Goal: Task Accomplishment & Management: Manage account settings

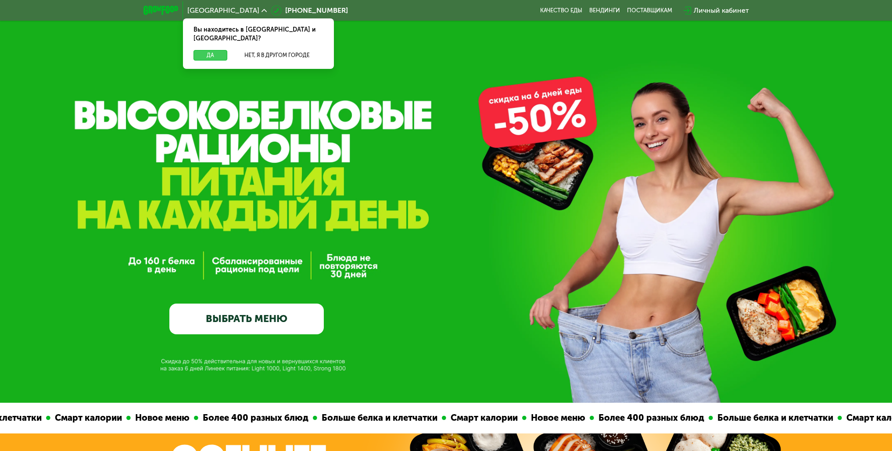
click at [203, 50] on button "Да" at bounding box center [210, 55] width 34 height 11
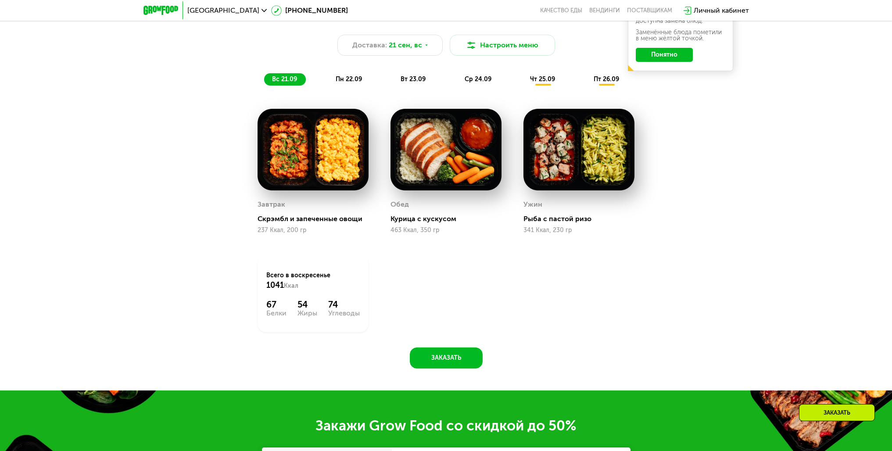
scroll to position [877, 0]
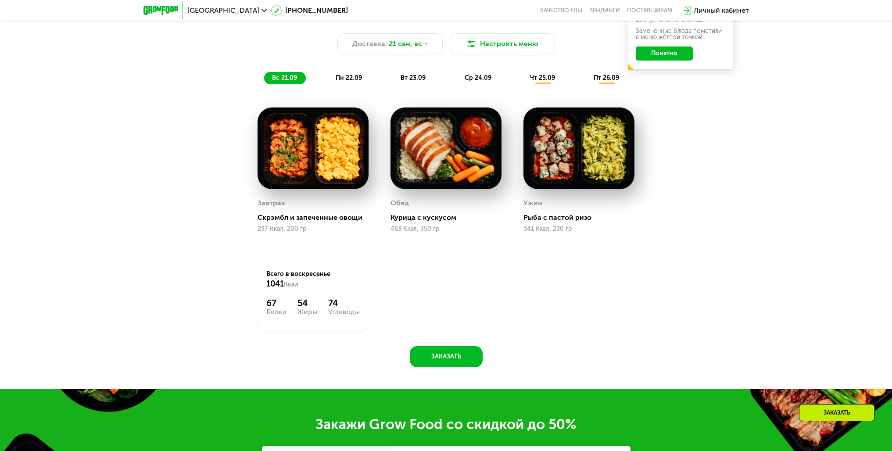
drag, startPoint x: 266, startPoint y: 279, endPoint x: 365, endPoint y: 318, distance: 106.6
click at [365, 318] on div "Всего в воскресенье 1041 Ккал 67 Белки 54 Жиры 74 Углеводы" at bounding box center [313, 292] width 111 height 76
click at [450, 295] on div "Завтрак Скрэмбл и запеченные овощи 237 Ккал, 200 гр Обед Курица с кускусом 463 …" at bounding box center [446, 219] width 399 height 245
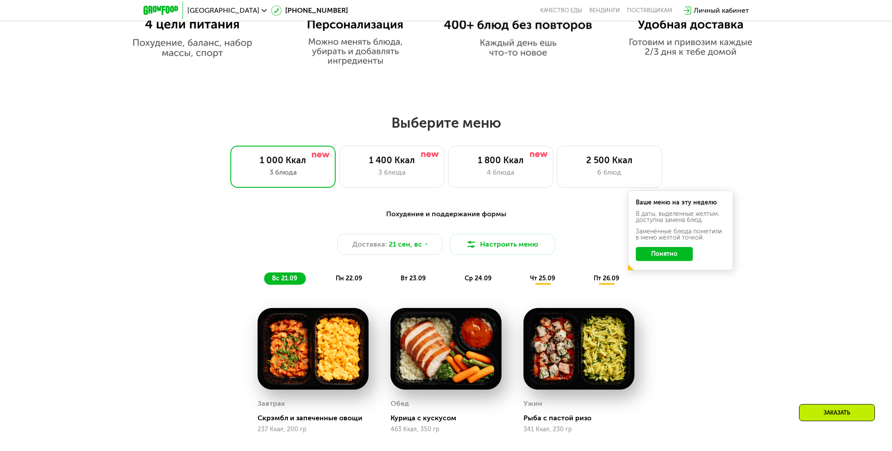
scroll to position [702, 0]
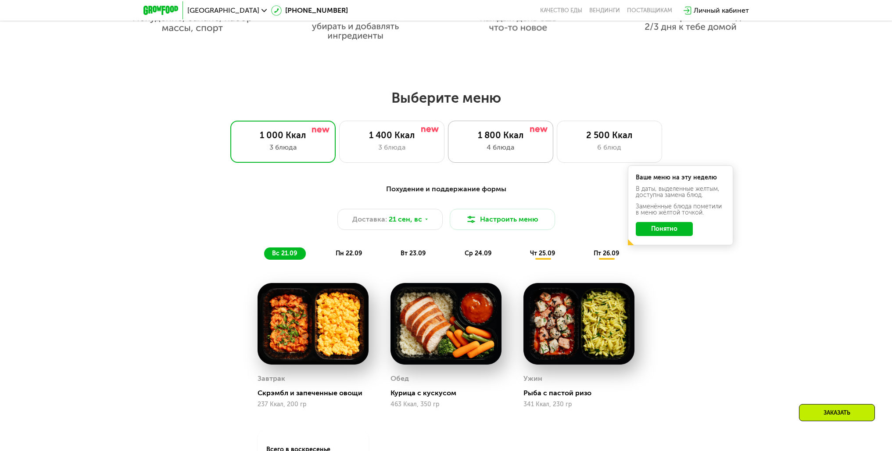
click at [510, 144] on div "1 800 Ккал 4 блюда" at bounding box center [500, 142] width 105 height 42
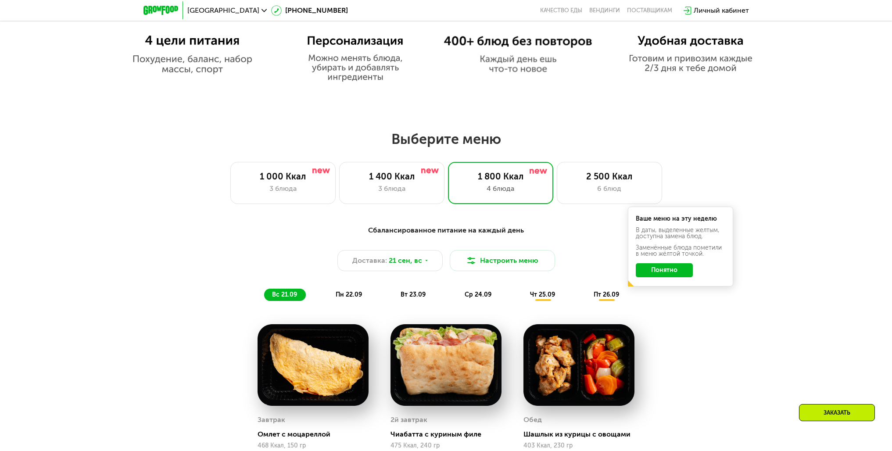
scroll to position [658, 0]
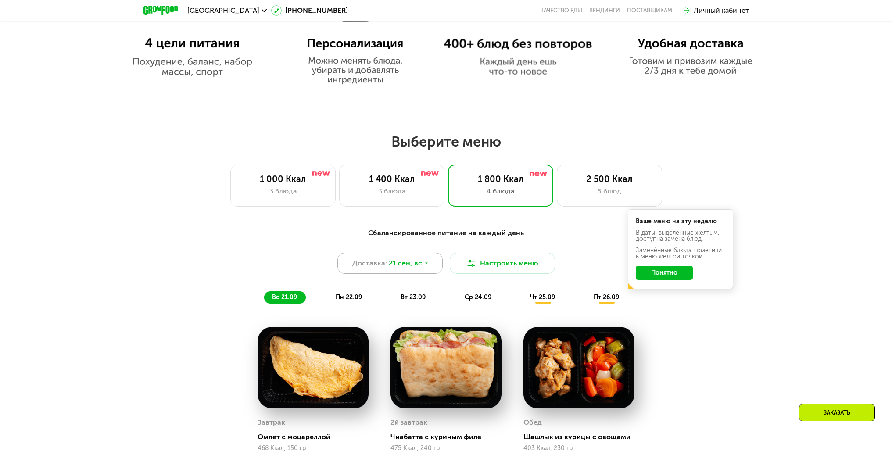
click at [411, 268] on span "21 сен, вс" at bounding box center [405, 263] width 33 height 11
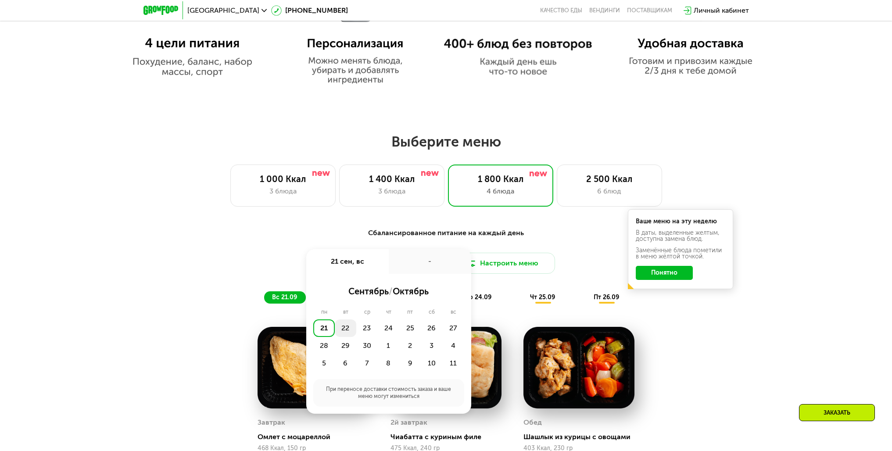
click at [344, 328] on div "22" at bounding box center [345, 328] width 21 height 18
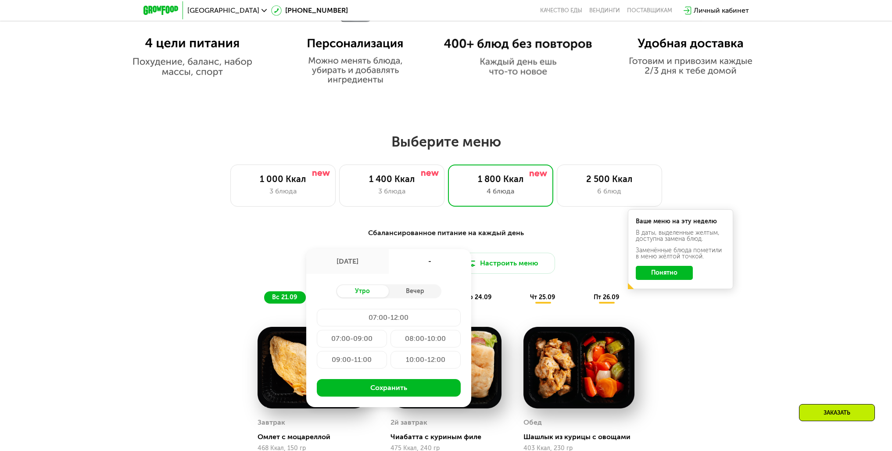
click at [388, 317] on div "07:00-12:00" at bounding box center [389, 318] width 144 height 18
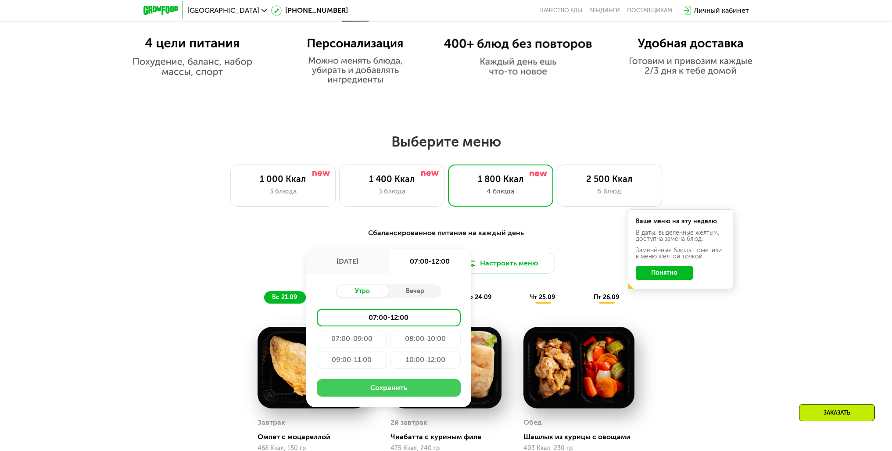
click at [387, 393] on button "Сохранить" at bounding box center [389, 388] width 144 height 18
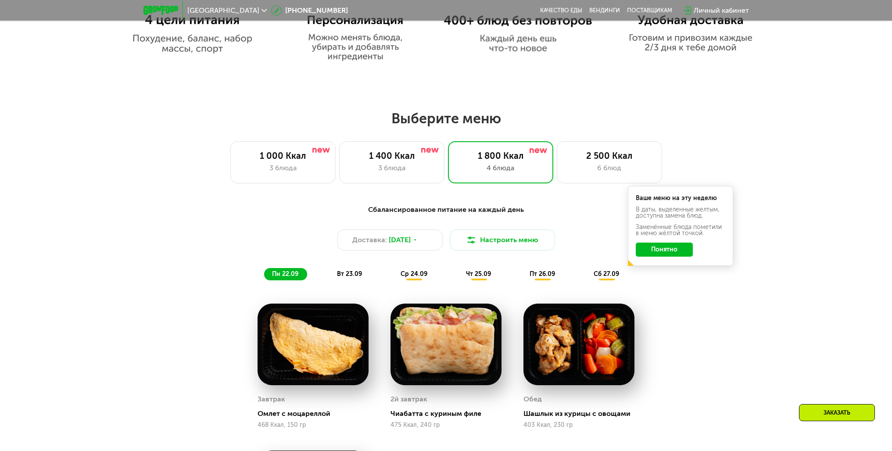
scroll to position [702, 0]
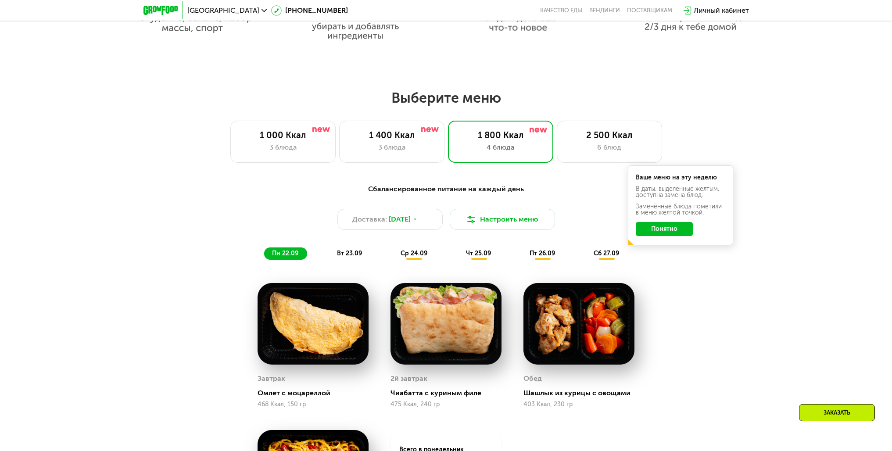
click at [665, 233] on button "Понятно" at bounding box center [664, 229] width 57 height 14
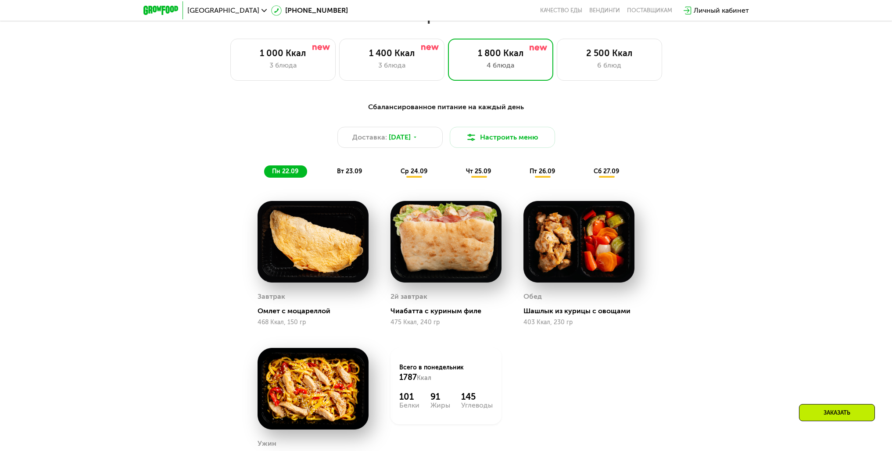
scroll to position [790, 0]
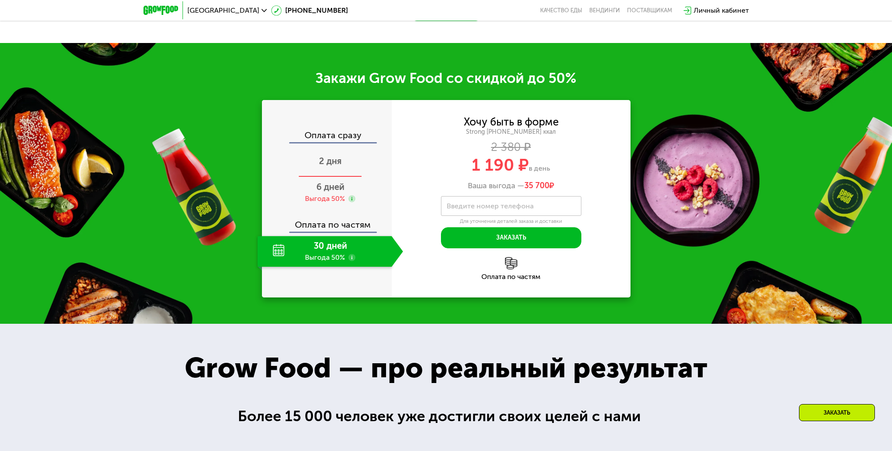
click at [333, 170] on div "2 дня" at bounding box center [331, 162] width 146 height 31
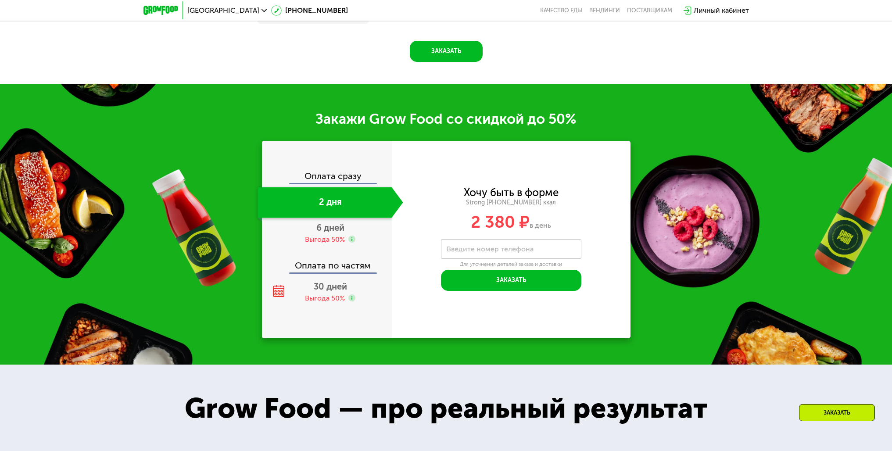
scroll to position [1313, 0]
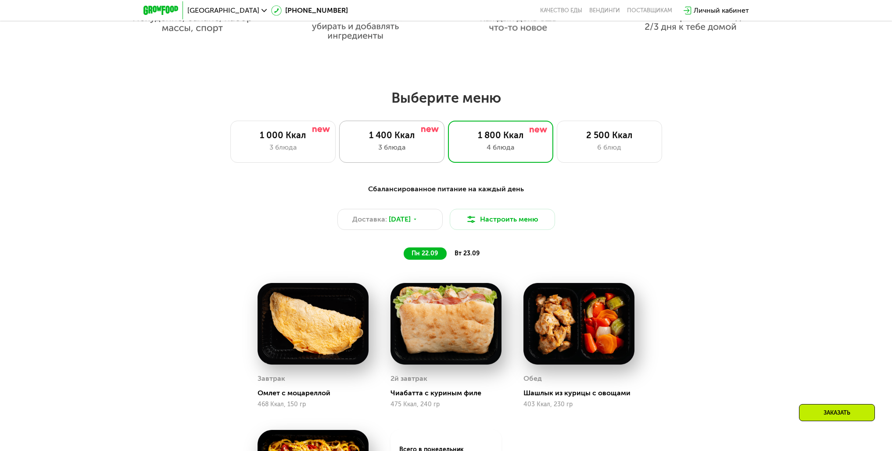
click at [409, 138] on div "1 400 Ккал" at bounding box center [391, 135] width 87 height 11
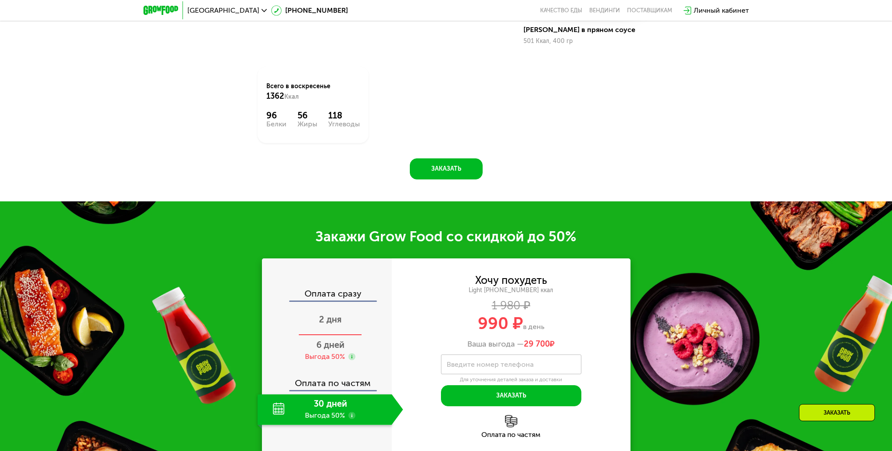
click at [326, 333] on div "2 дня" at bounding box center [331, 320] width 146 height 31
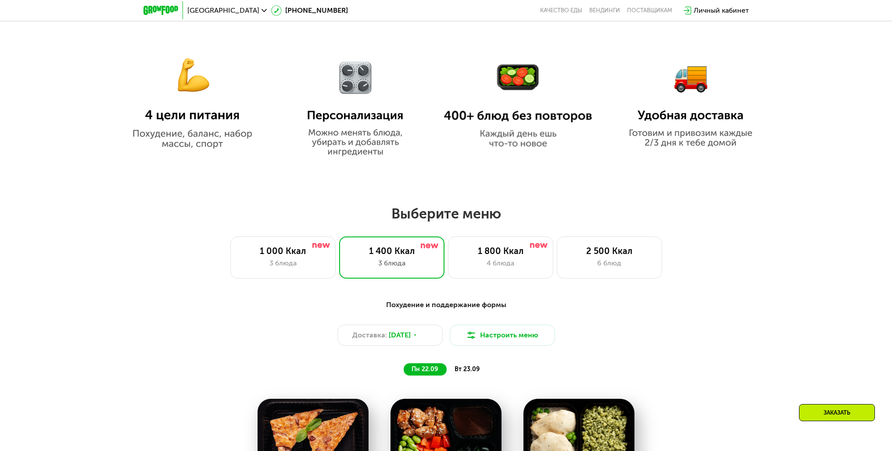
scroll to position [702, 0]
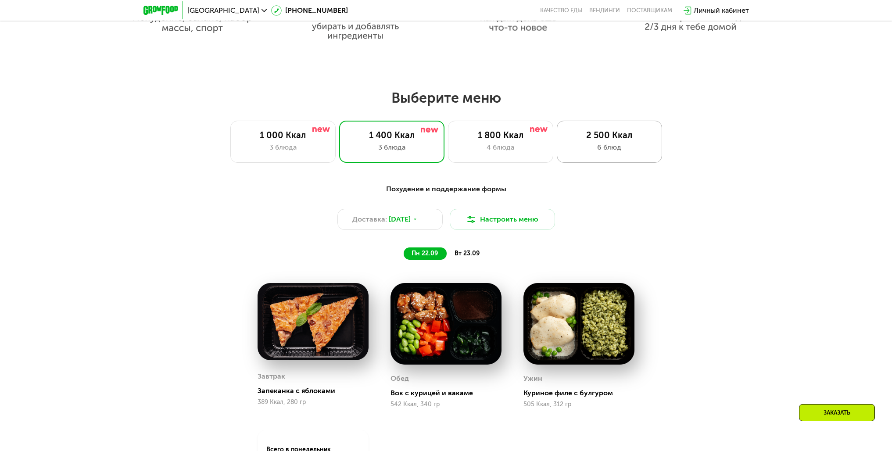
click at [591, 153] on div "6 блюд" at bounding box center [609, 147] width 87 height 11
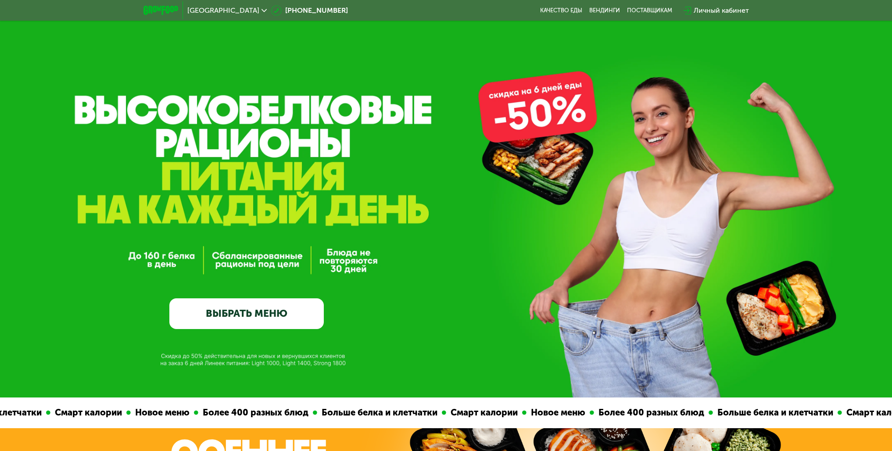
scroll to position [0, 0]
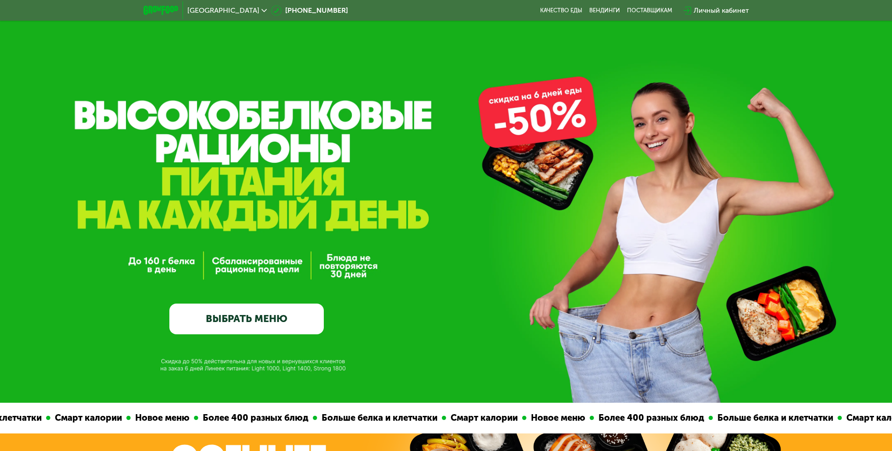
click at [162, 12] on img at bounding box center [160, 10] width 35 height 9
click at [148, 14] on img at bounding box center [160, 10] width 35 height 9
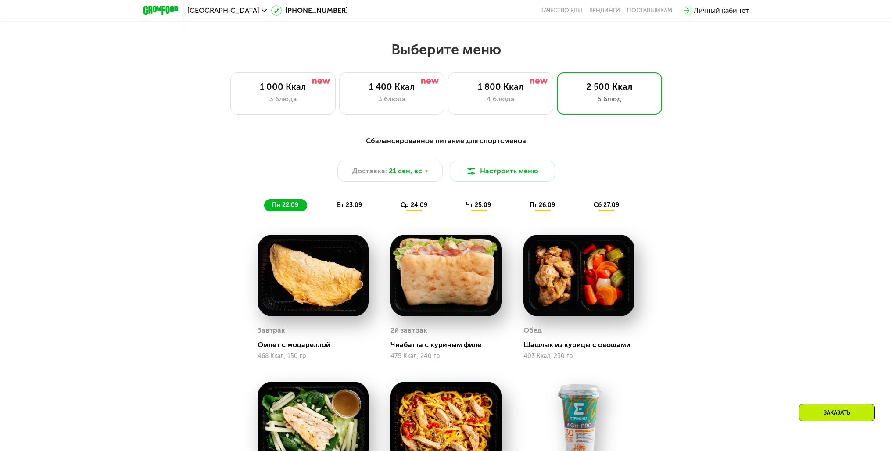
scroll to position [746, 0]
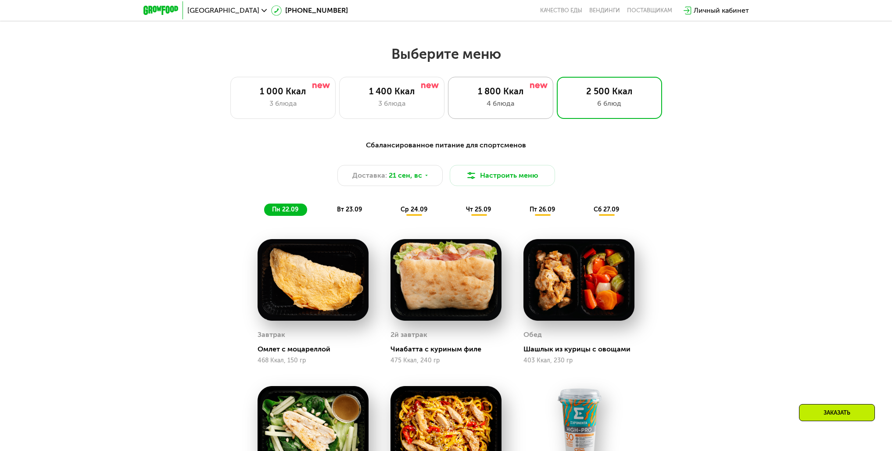
click at [510, 107] on div "4 блюда" at bounding box center [500, 103] width 87 height 11
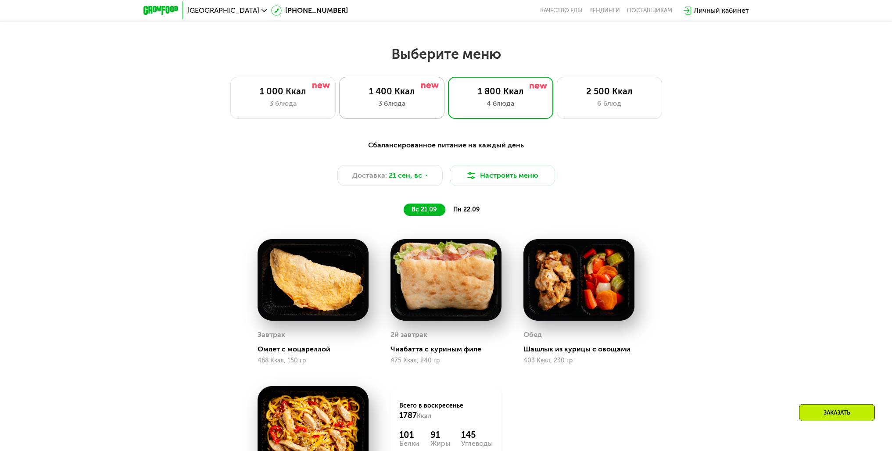
click at [408, 97] on div "1 400 Ккал" at bounding box center [391, 91] width 87 height 11
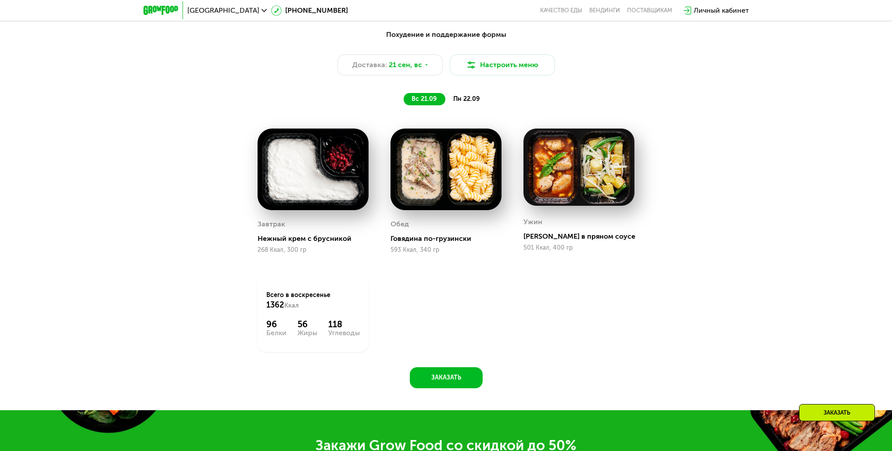
scroll to position [921, 0]
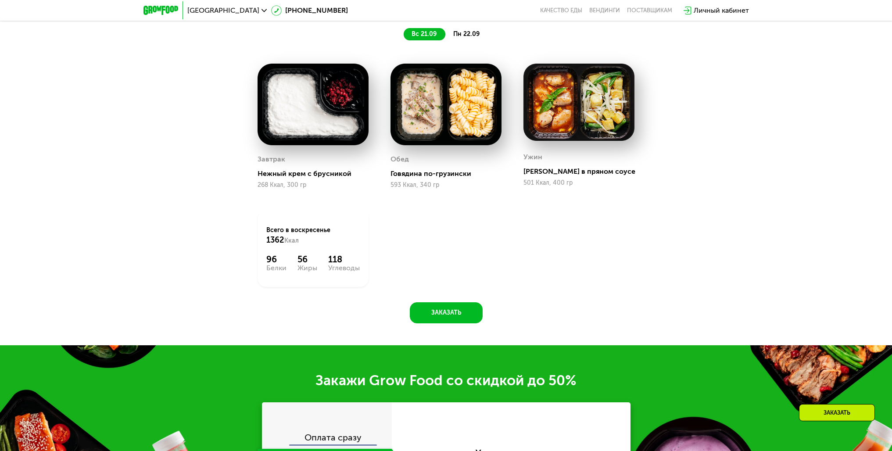
drag, startPoint x: 242, startPoint y: 262, endPoint x: 376, endPoint y: 272, distance: 134.6
click at [376, 272] on div "Похудение и поддержание формы Доставка: 21 сен, вс Настроить меню вс 21.09 пн 2…" at bounding box center [446, 141] width 540 height 364
click at [431, 256] on div "Завтрак Нежный крем с брусникой 268 Ккал, 300 гр Обед Говядина по-грузински 593…" at bounding box center [446, 175] width 399 height 245
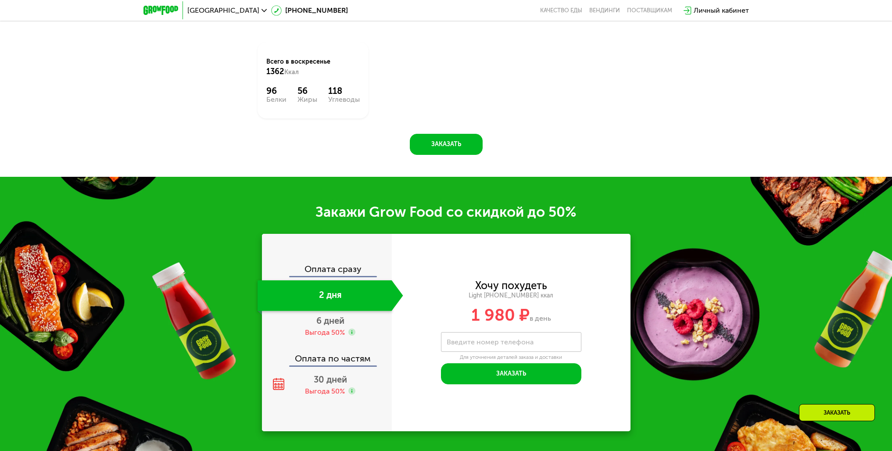
scroll to position [1097, 0]
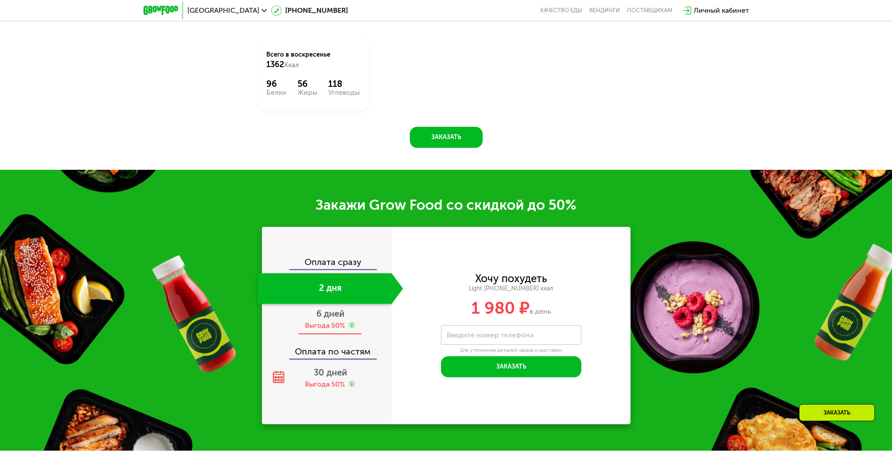
click at [333, 312] on span "6 дней" at bounding box center [330, 313] width 28 height 11
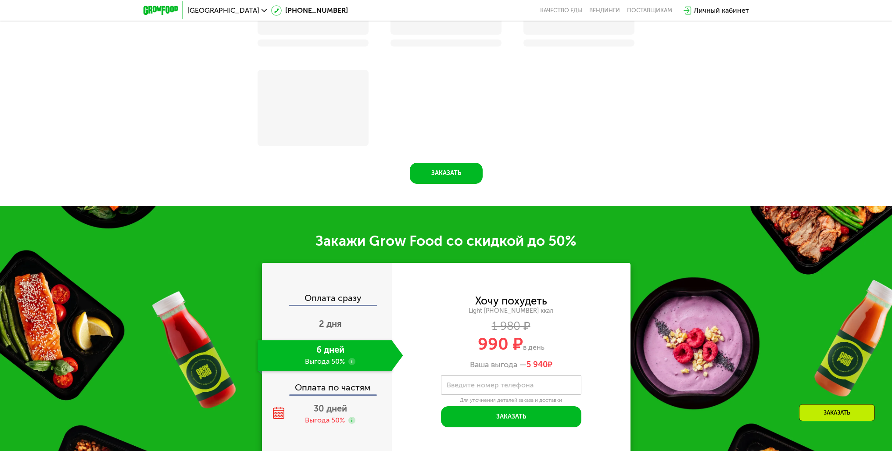
scroll to position [1133, 0]
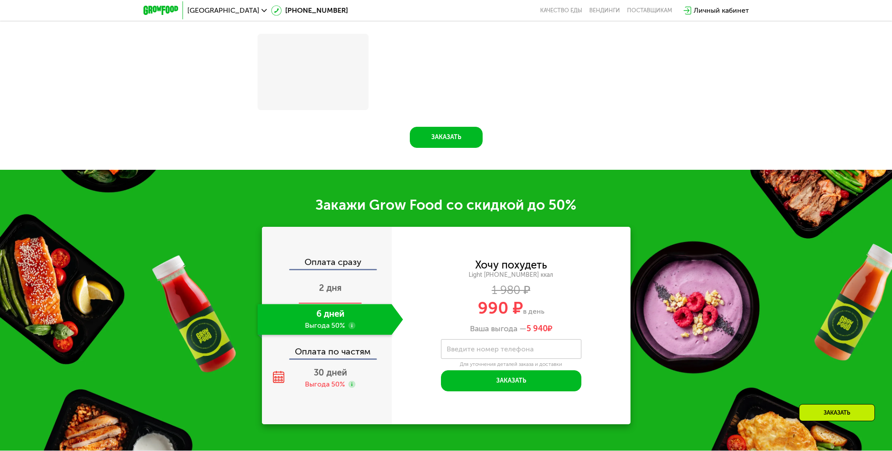
click at [334, 292] on span "2 дня" at bounding box center [330, 288] width 23 height 11
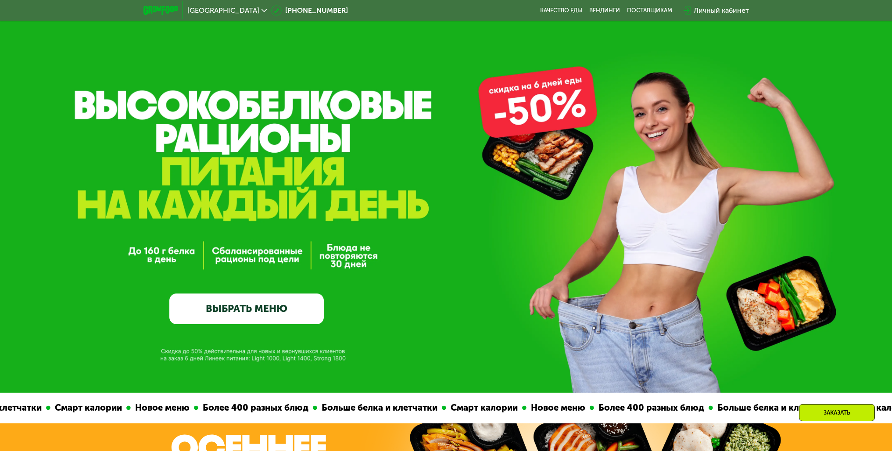
scroll to position [0, 0]
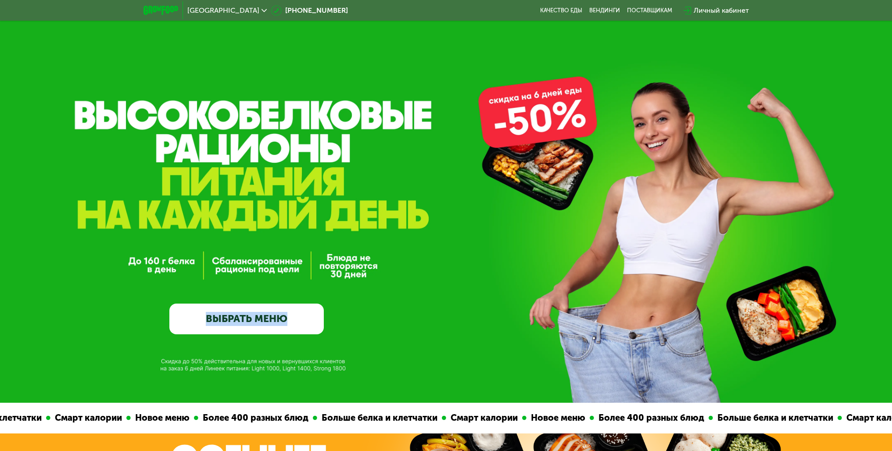
drag, startPoint x: 192, startPoint y: 258, endPoint x: 418, endPoint y: 264, distance: 226.0
click at [418, 264] on div "GrowFood — доставка правильного питания ВЫБРАТЬ МЕНЮ" at bounding box center [446, 239] width 892 height 192
drag, startPoint x: 357, startPoint y: 260, endPoint x: 175, endPoint y: 143, distance: 216.1
click at [175, 143] on div "GrowFood — доставка правильного питания ВЫБРАТЬ МЕНЮ" at bounding box center [446, 201] width 892 height 403
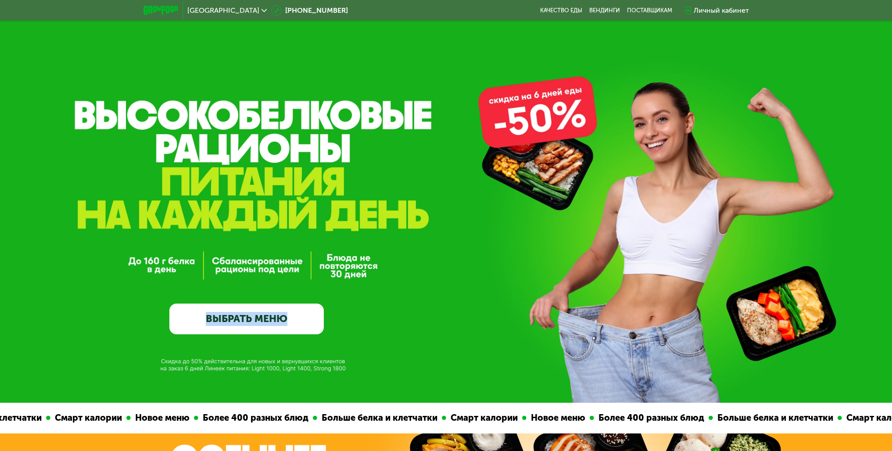
click at [453, 269] on div "GrowFood — доставка правильного питания ВЫБРАТЬ МЕНЮ" at bounding box center [446, 239] width 892 height 192
click at [709, 13] on div "Личный кабинет" at bounding box center [721, 10] width 55 height 11
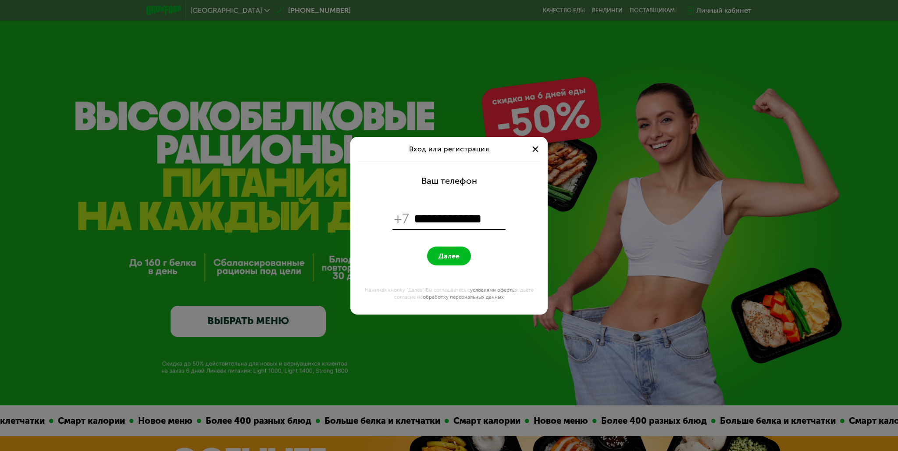
type input "**********"
click at [481, 186] on form "**********" at bounding box center [449, 237] width 187 height 153
click at [444, 264] on button "Далее" at bounding box center [449, 256] width 44 height 19
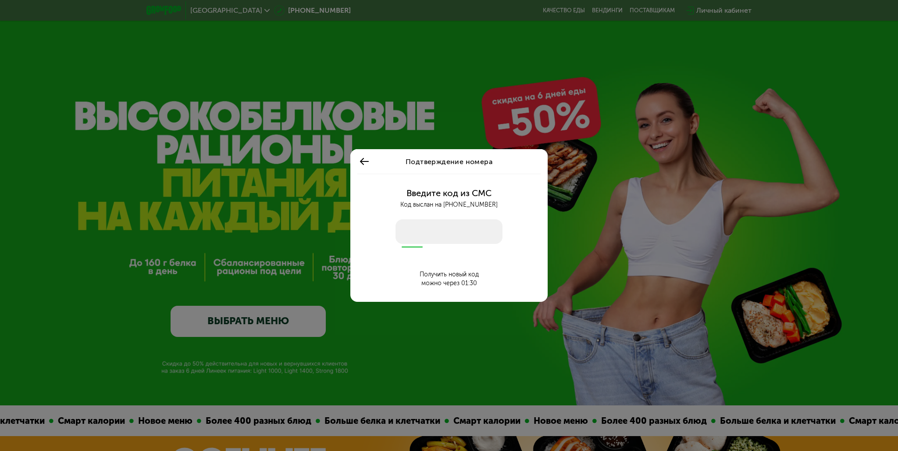
click at [440, 227] on input "number" at bounding box center [449, 231] width 107 height 25
click at [438, 229] on input "number" at bounding box center [449, 231] width 107 height 25
type input "****"
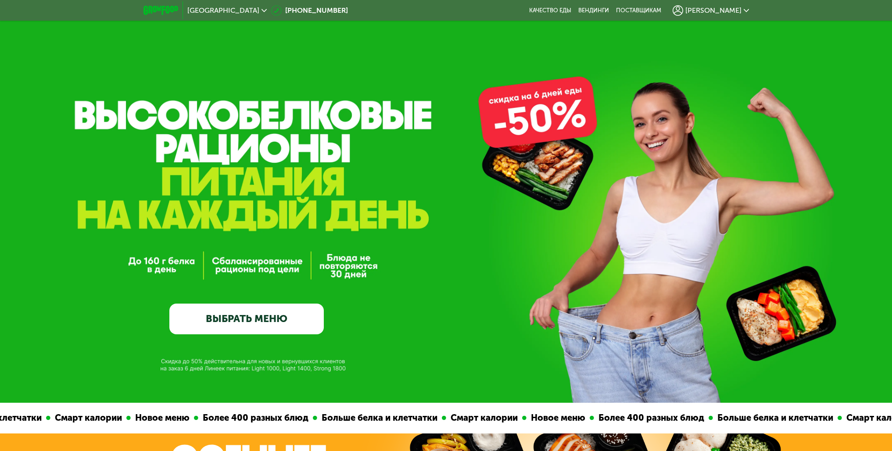
click at [721, 7] on span "[PERSON_NAME]" at bounding box center [713, 10] width 56 height 7
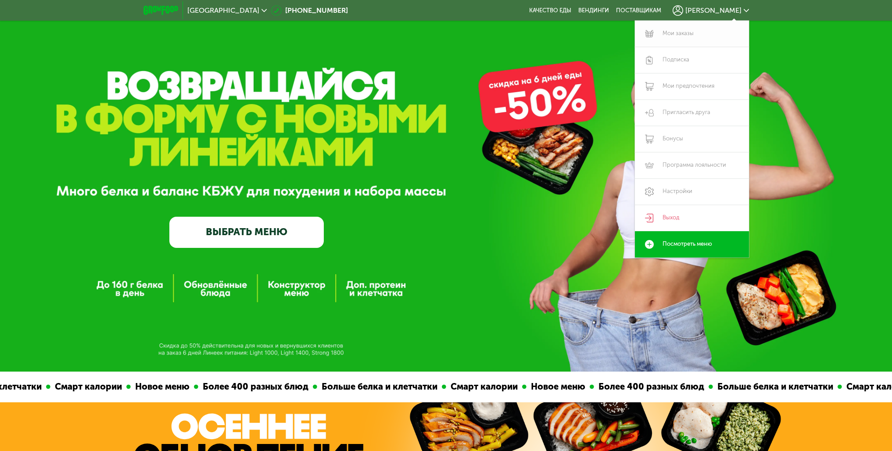
click at [686, 35] on link "Мои заказы" at bounding box center [692, 34] width 114 height 26
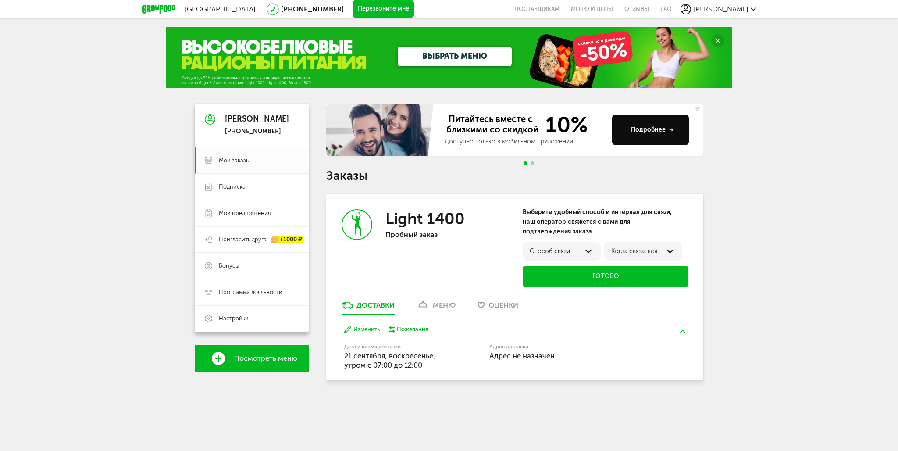
click at [579, 249] on div "Способ связи" at bounding box center [562, 251] width 64 height 7
click at [608, 220] on div "Выберите удобный способ и интервал для связи, наш оператор свяжется с вами для …" at bounding box center [606, 221] width 166 height 29
click at [587, 220] on div "Выберите удобный способ и интервал для связи, наш оператор свяжется с вами для …" at bounding box center [606, 221] width 166 height 29
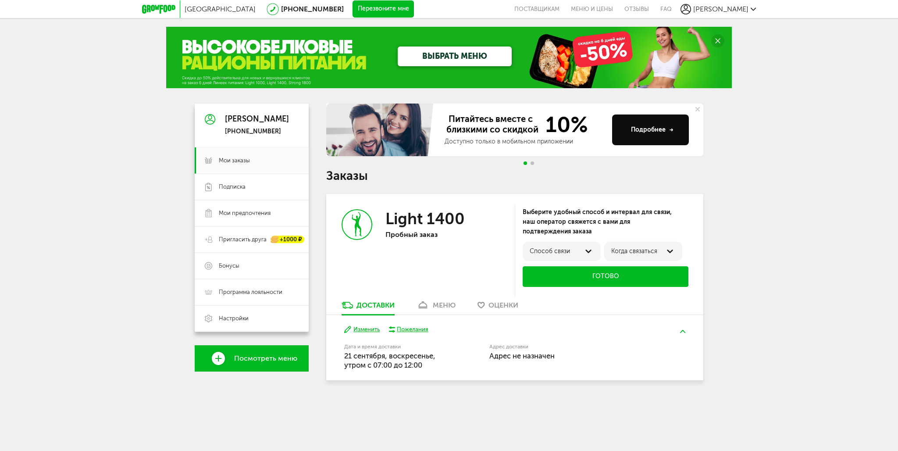
click at [583, 257] on div "Способ связи" at bounding box center [562, 251] width 78 height 19
click at [564, 255] on label "по телефону" at bounding box center [548, 254] width 38 height 7
click at [643, 251] on label "Ближайшее время" at bounding box center [637, 254] width 52 height 7
click at [368, 331] on button "Изменить" at bounding box center [362, 330] width 36 height 8
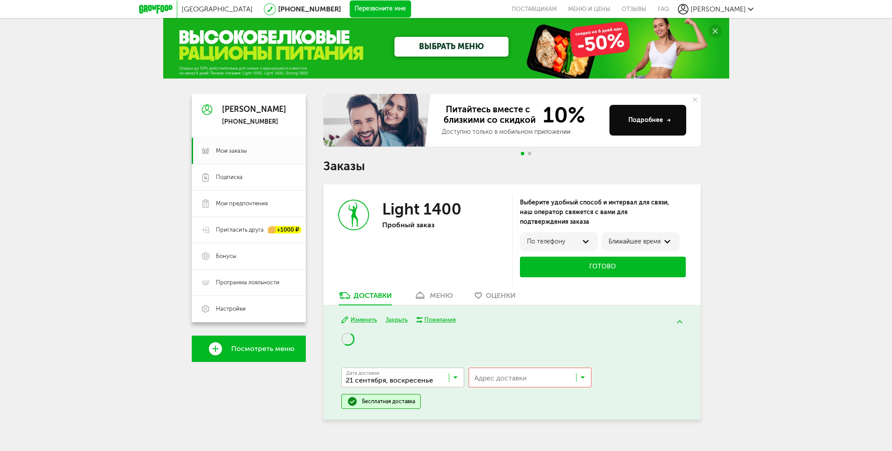
scroll to position [22, 0]
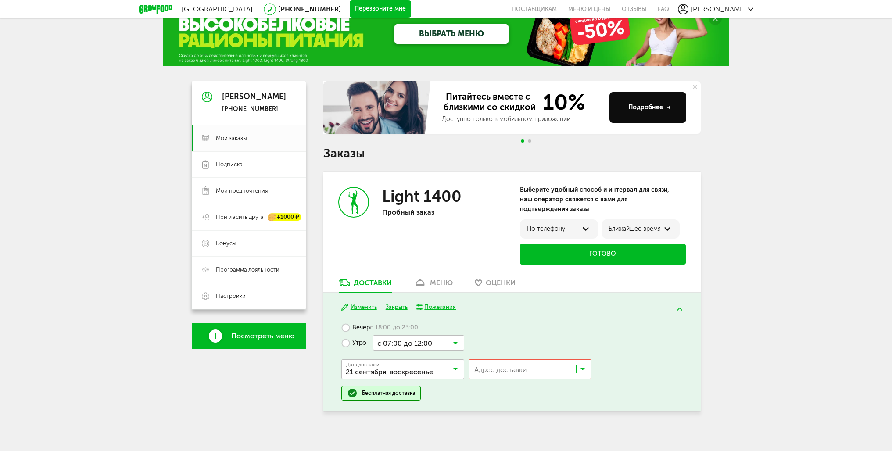
click at [458, 360] on div "Дата доставки [DATE] Загрузка..." at bounding box center [402, 369] width 123 height 20
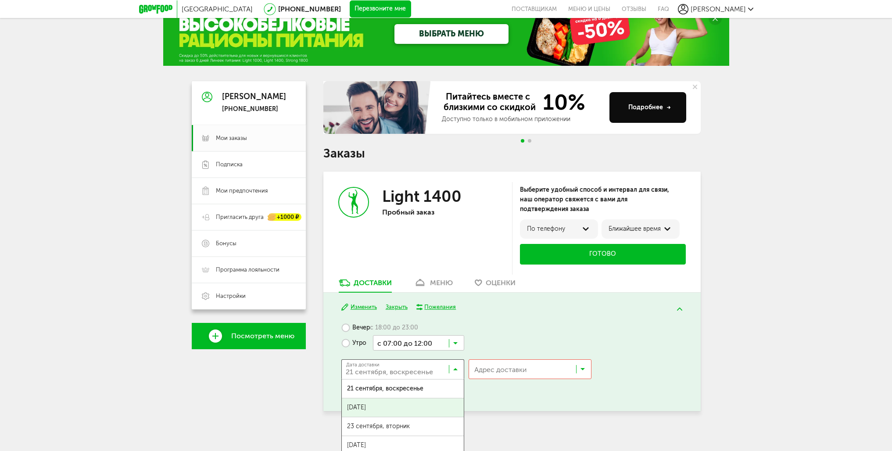
click at [411, 407] on span "[DATE]" at bounding box center [403, 407] width 122 height 18
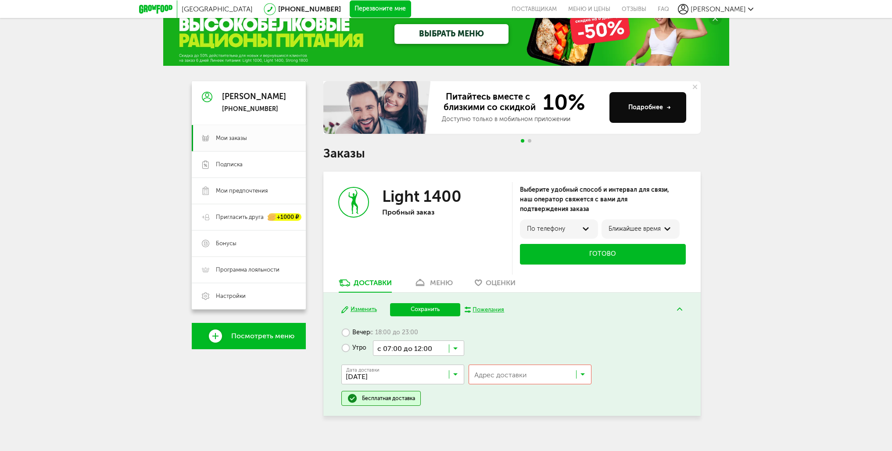
scroll to position [32, 0]
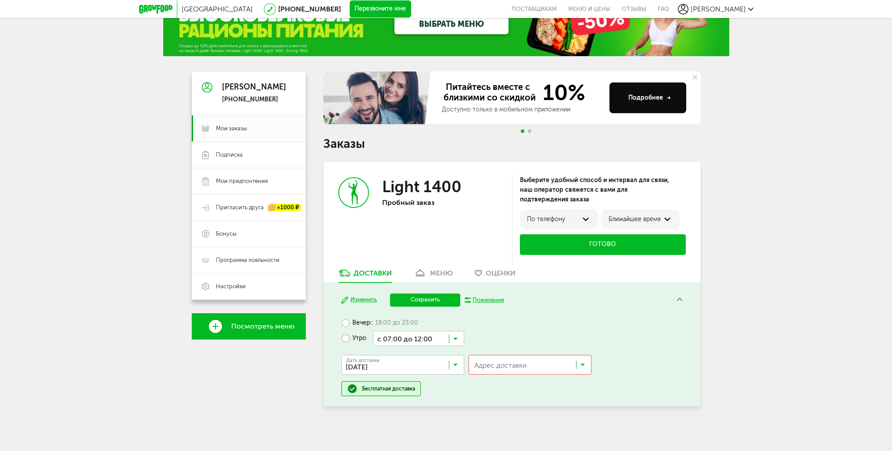
click at [447, 368] on input "Search for option" at bounding box center [404, 366] width 123 height 15
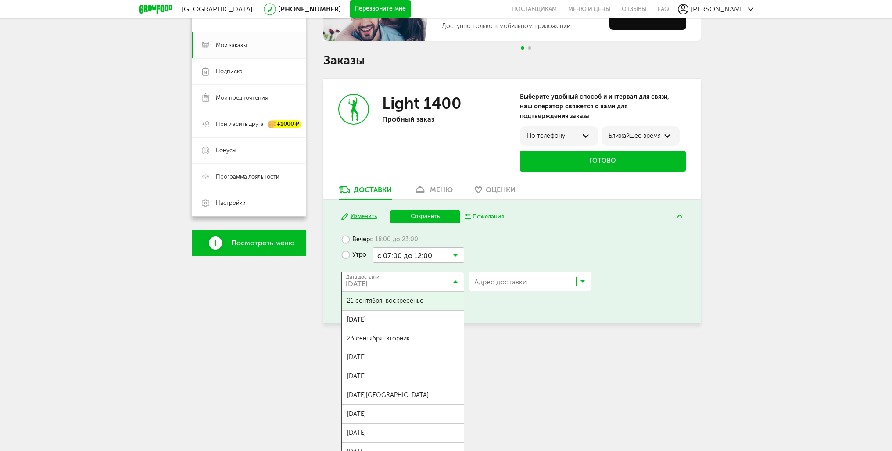
scroll to position [131, 0]
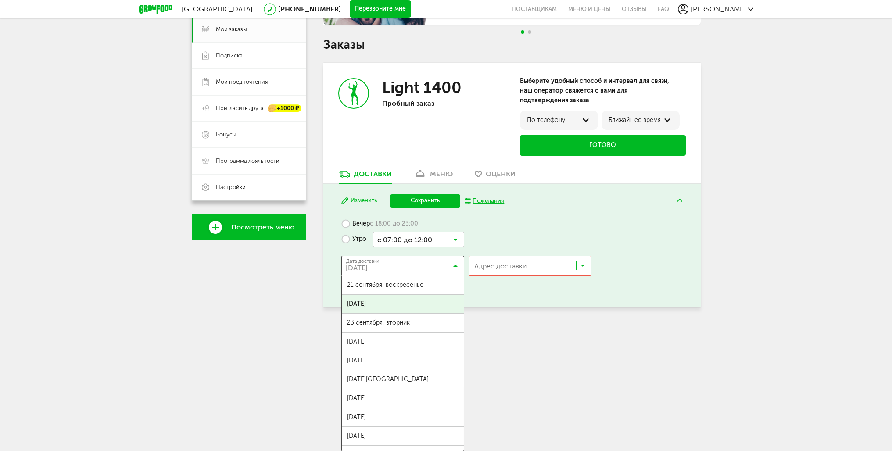
click at [415, 303] on span "[DATE]" at bounding box center [403, 304] width 122 height 18
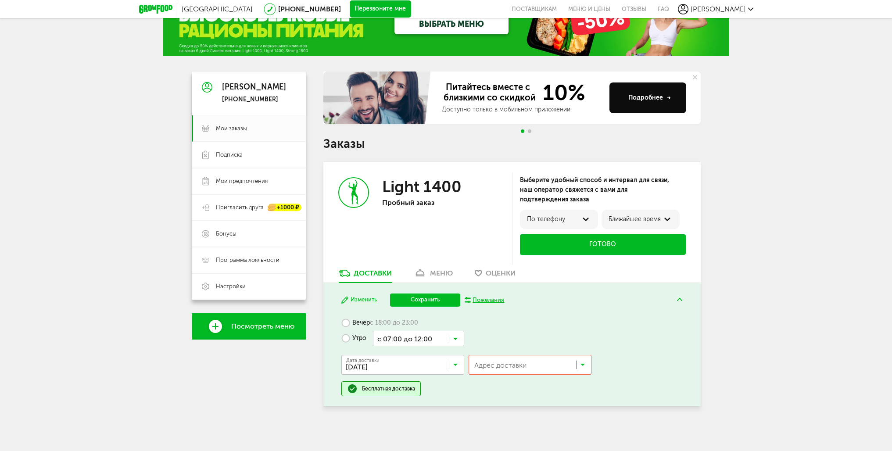
scroll to position [0, 0]
click at [517, 364] on input "Search for option" at bounding box center [532, 366] width 122 height 15
click at [517, 404] on span "Нагатинская наб, 10А" at bounding box center [501, 403] width 55 height 18
click at [400, 337] on input "Search for option" at bounding box center [418, 338] width 91 height 15
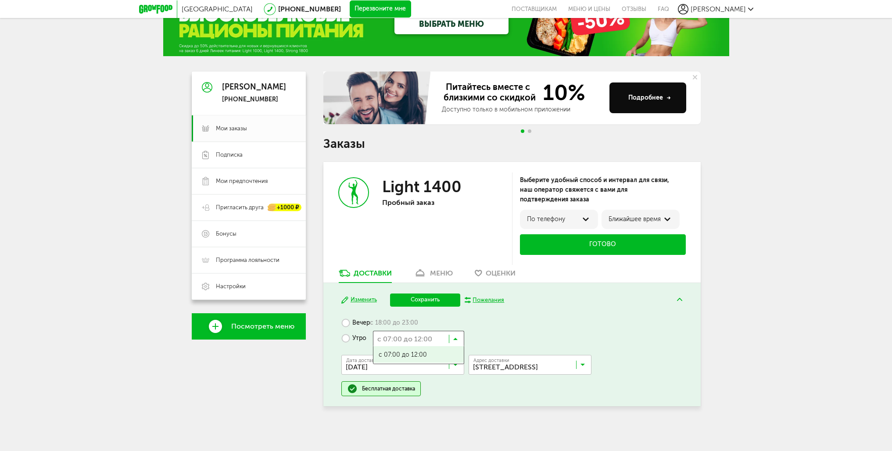
scroll to position [1, 0]
click at [483, 311] on div "Завтра Изменить Сохранить Пожелания Вечер с 18:00 до 23:00 Утро с 07:00 до 12:0…" at bounding box center [511, 344] width 377 height 123
click at [403, 368] on input "Search for option" at bounding box center [404, 366] width 123 height 15
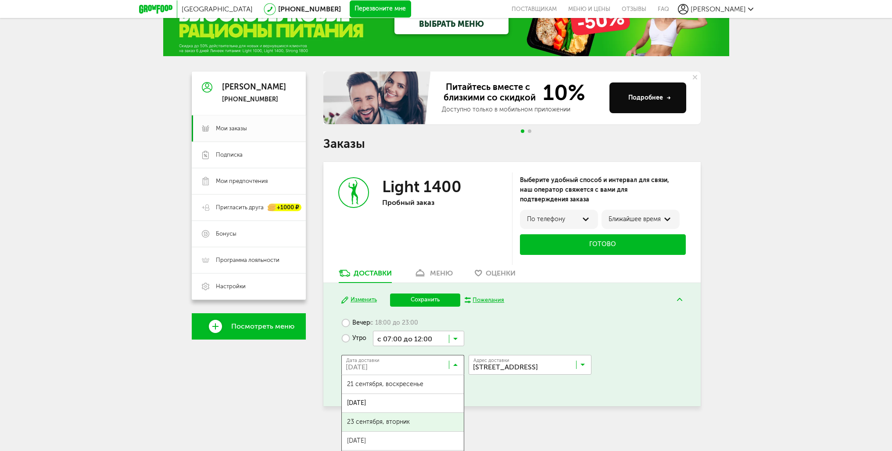
click at [396, 418] on span "23 сентября, вторник" at bounding box center [403, 422] width 122 height 18
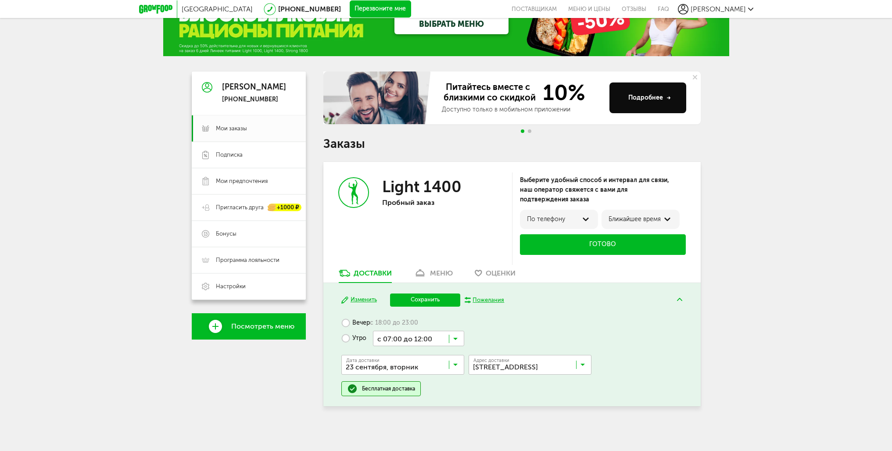
click at [427, 336] on input "Search for option" at bounding box center [418, 338] width 91 height 15
click at [533, 339] on div "Вечер с 18:00 до 23:00 Утро с 07:00 до 12:00 Загрузка... с 07:00 до 12:00 Дата …" at bounding box center [511, 355] width 341 height 81
click at [395, 368] on input "Search for option" at bounding box center [404, 366] width 123 height 15
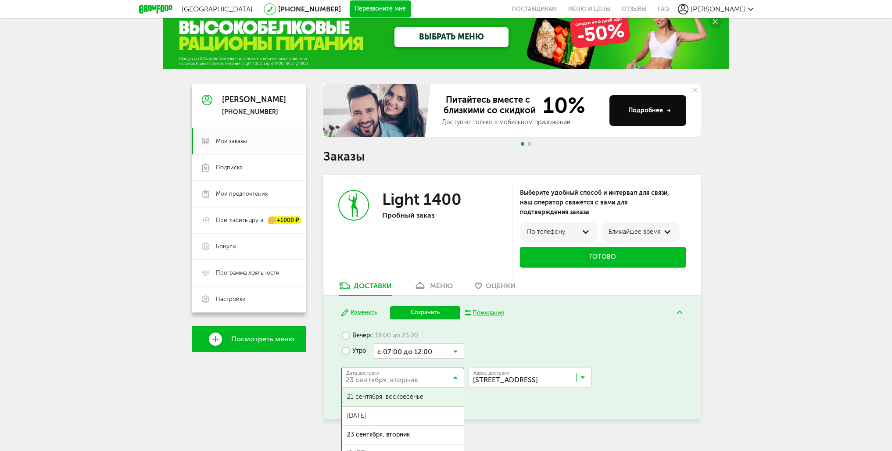
scroll to position [44, 0]
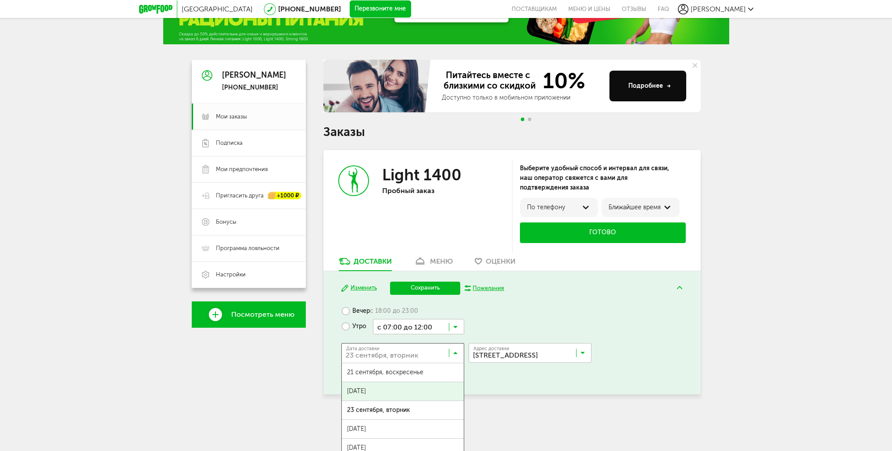
click at [407, 389] on span "22 сентября, понедельник" at bounding box center [403, 391] width 122 height 18
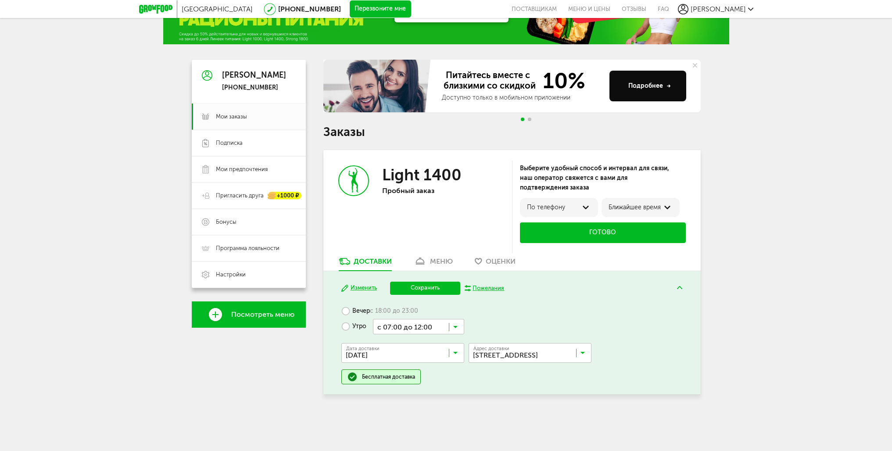
scroll to position [32, 0]
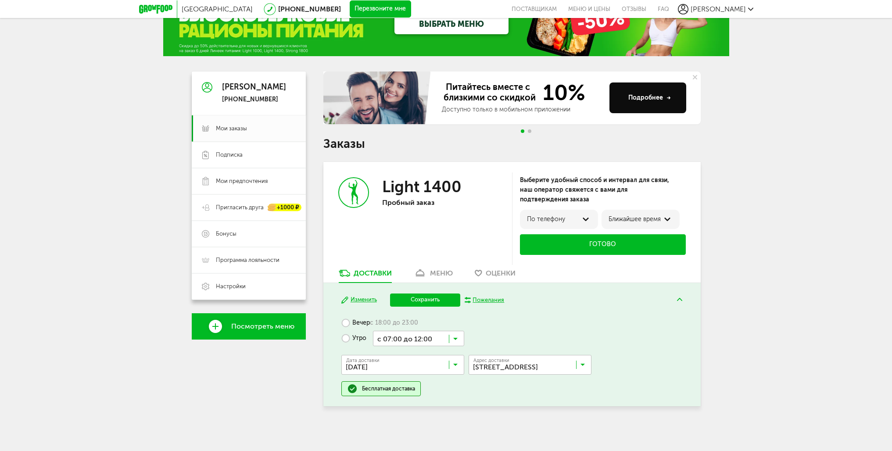
click at [441, 278] on link "меню" at bounding box center [433, 275] width 48 height 14
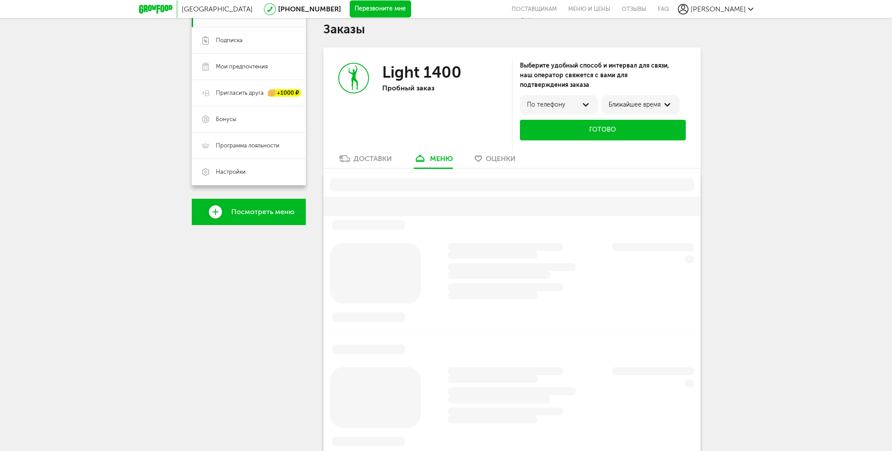
scroll to position [172, 0]
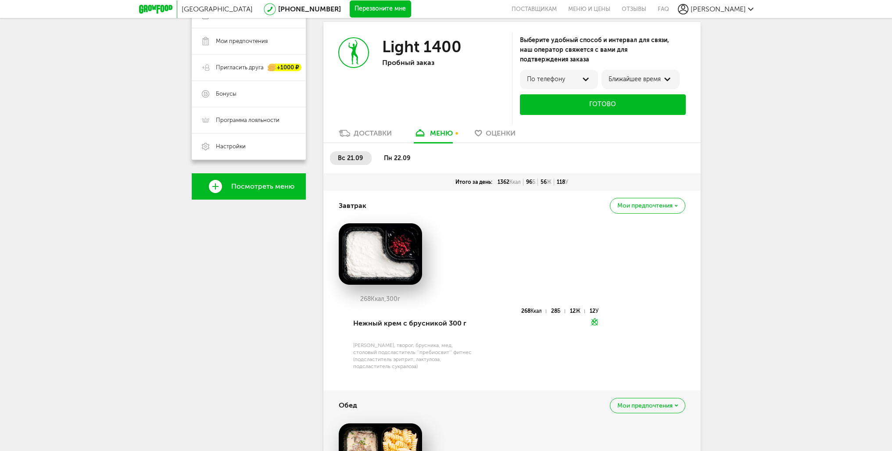
click at [370, 131] on div "Доставки" at bounding box center [373, 133] width 38 height 8
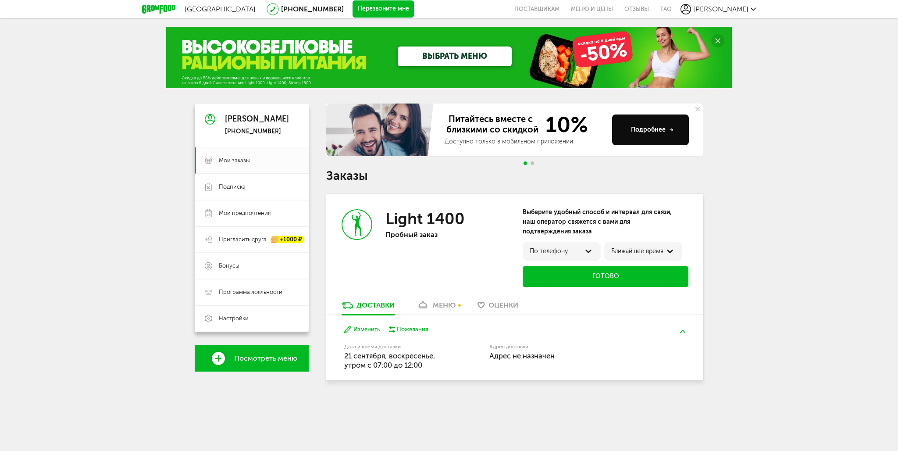
click at [446, 316] on div "Завтра Изменить Пожелания Дата и время доставки 21 сентября, воскресенье, утром…" at bounding box center [514, 347] width 377 height 65
click at [448, 311] on link "меню" at bounding box center [436, 307] width 48 height 14
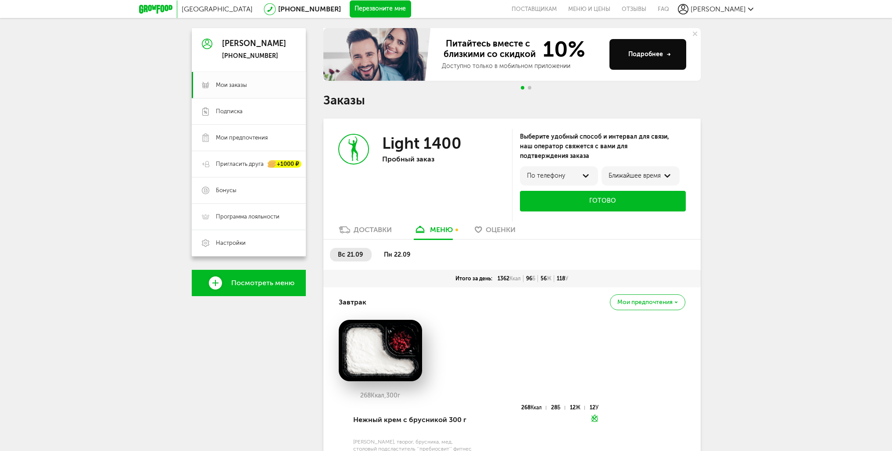
scroll to position [172, 0]
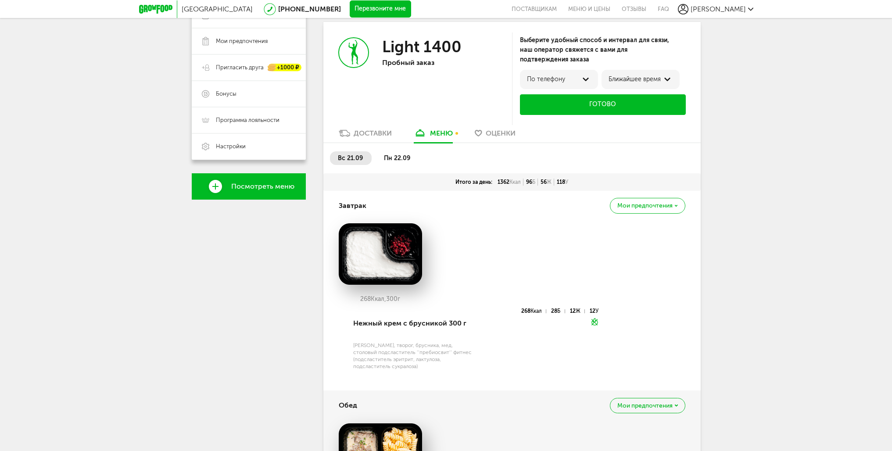
click at [366, 140] on link "Доставки" at bounding box center [365, 136] width 62 height 14
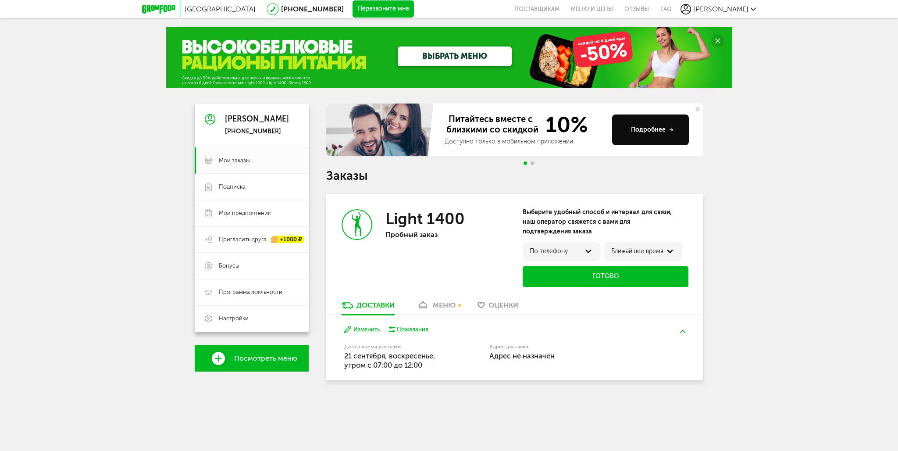
click at [362, 331] on button "Изменить" at bounding box center [362, 330] width 36 height 8
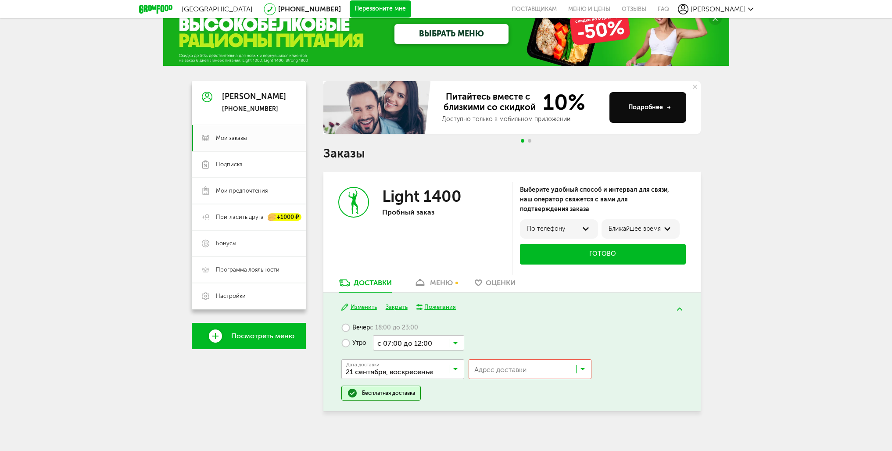
scroll to position [27, 0]
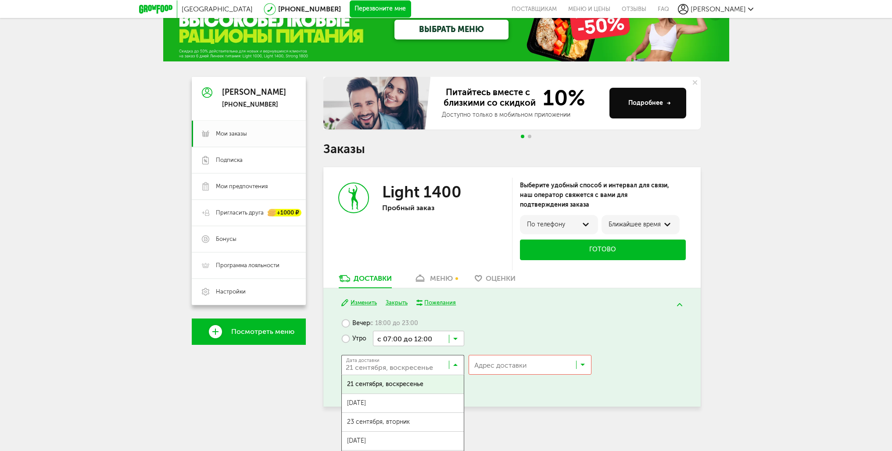
click at [413, 367] on input "Search for option" at bounding box center [404, 366] width 123 height 15
click at [420, 364] on input "Search for option" at bounding box center [404, 366] width 123 height 15
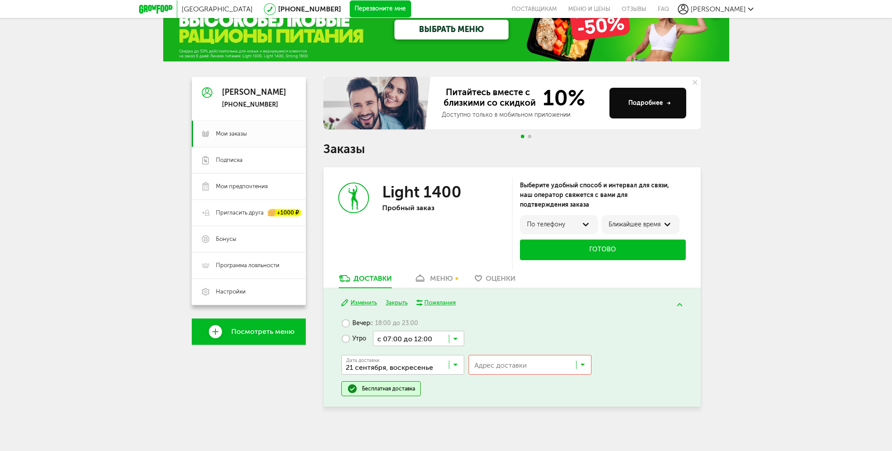
click at [513, 367] on input "Search for option" at bounding box center [532, 367] width 122 height 15
click at [504, 401] on span "Нагатинская наб, 10А" at bounding box center [501, 403] width 55 height 18
click at [386, 364] on input "Search for option" at bounding box center [404, 366] width 123 height 15
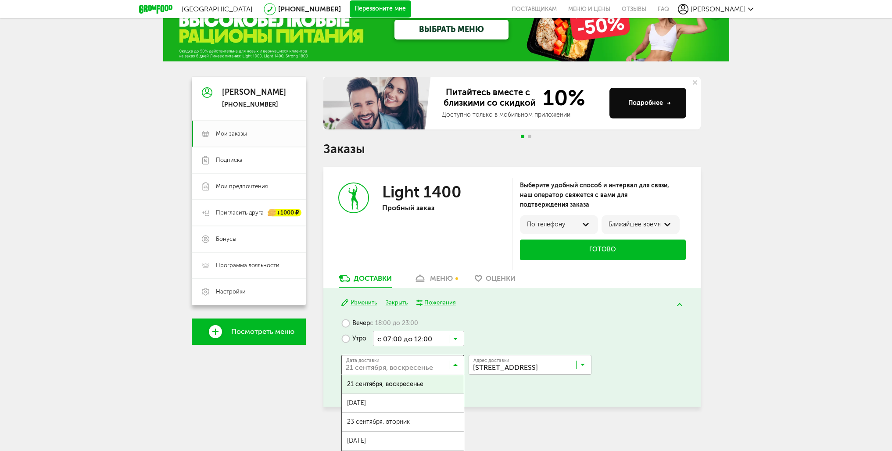
click at [347, 323] on label "Вечер с 18:00 до 23:00" at bounding box center [379, 322] width 77 height 15
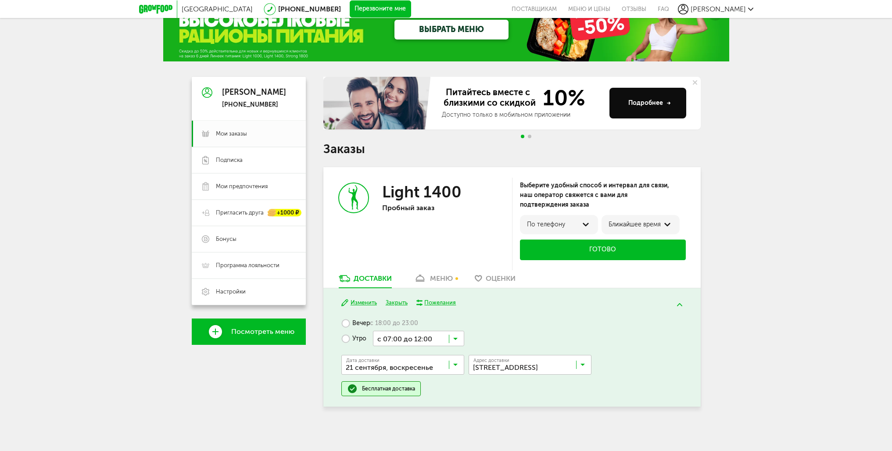
click at [348, 324] on label "Вечер с 18:00 до 23:00" at bounding box center [379, 322] width 77 height 15
click at [347, 327] on label "Вечер с 18:00 до 23:00" at bounding box center [379, 322] width 77 height 15
click at [345, 326] on label "Вечер с 18:00 до 23:00" at bounding box center [379, 322] width 77 height 15
click at [347, 325] on label "Вечер с 18:00 до 23:00" at bounding box center [379, 322] width 77 height 15
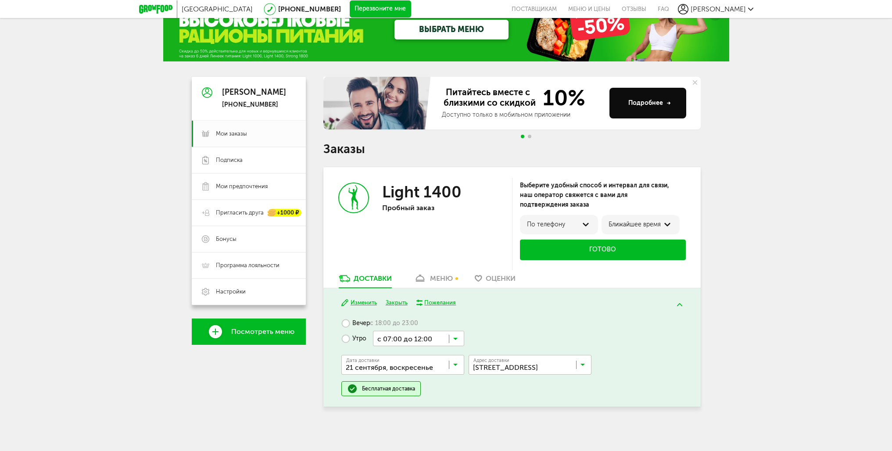
click at [364, 304] on button "Изменить" at bounding box center [359, 303] width 36 height 8
click at [352, 325] on label "Вечер с 18:00 до 23:00" at bounding box center [379, 322] width 77 height 15
drag, startPoint x: 352, startPoint y: 325, endPoint x: 361, endPoint y: 328, distance: 9.3
click at [352, 326] on label "Вечер с 18:00 до 23:00" at bounding box center [379, 322] width 77 height 15
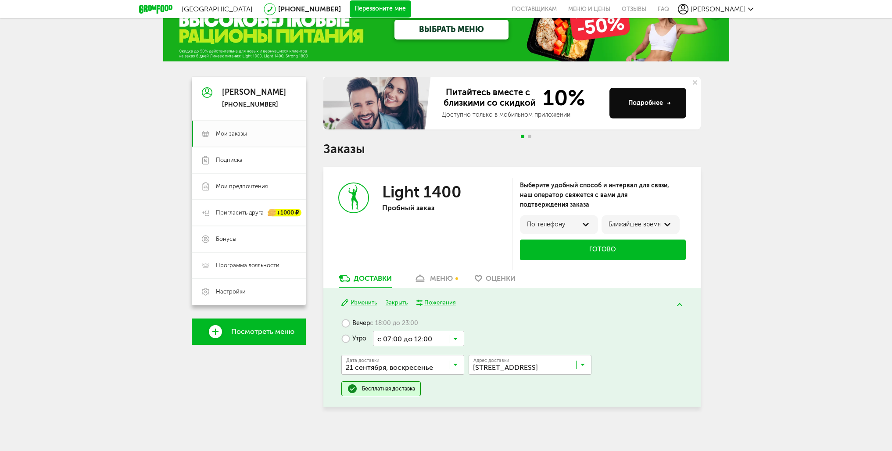
click at [397, 369] on input "Search for option" at bounding box center [404, 366] width 123 height 15
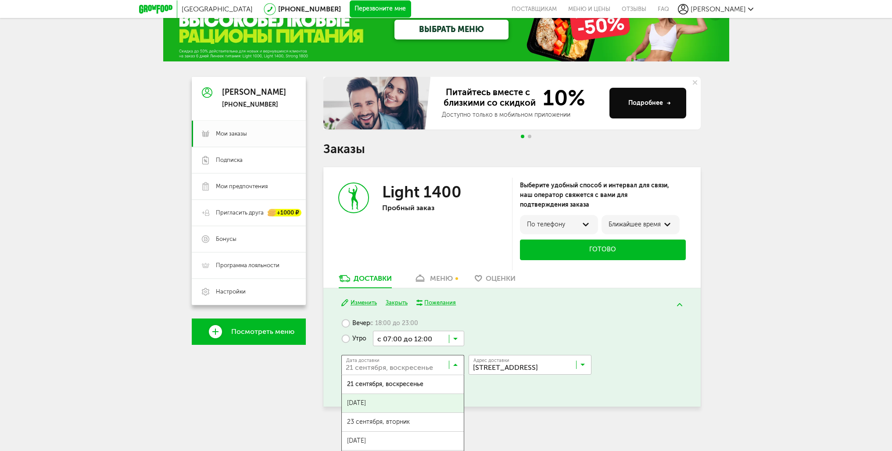
click at [400, 401] on span "22 сентября, понедельник" at bounding box center [403, 403] width 122 height 18
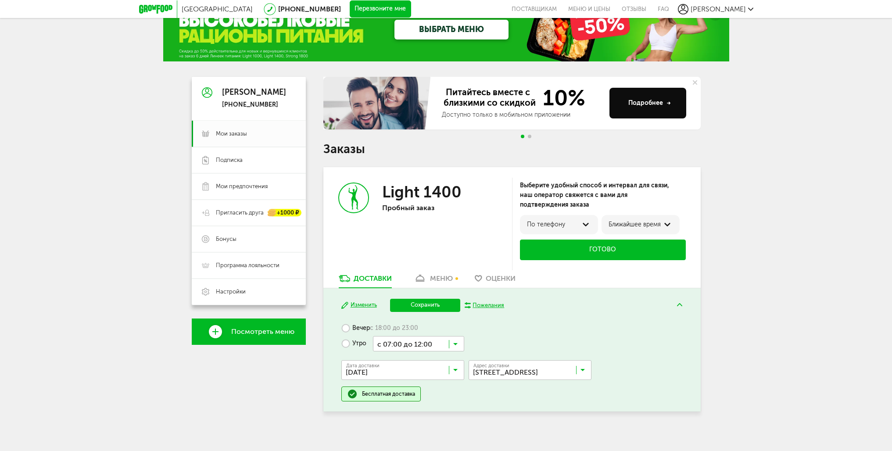
click at [344, 326] on label "Вечер с 18:00 до 23:00" at bounding box center [379, 328] width 77 height 15
click at [341, 341] on label "Утро" at bounding box center [353, 343] width 25 height 15
click at [348, 325] on label "Вечер с 18:00 до 23:00" at bounding box center [379, 328] width 77 height 15
click at [349, 342] on label "Утро" at bounding box center [353, 343] width 25 height 15
click at [352, 326] on label "Вечер с 18:00 до 23:00" at bounding box center [379, 328] width 77 height 15
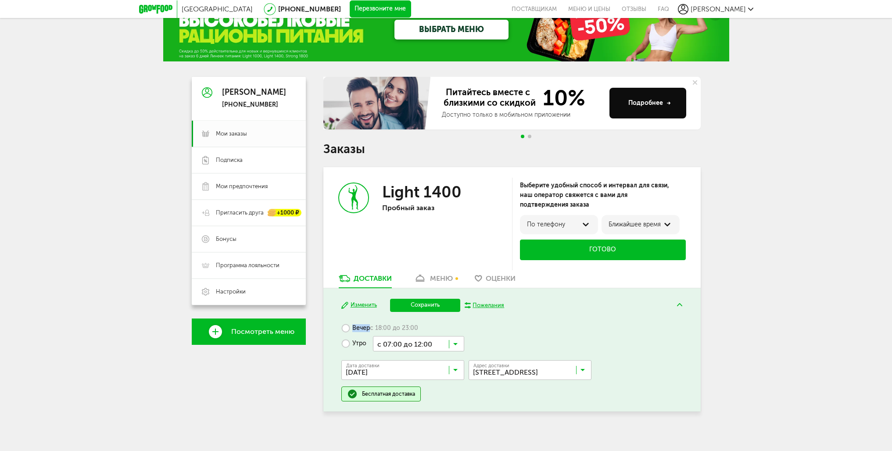
click at [352, 326] on label "Вечер с 18:00 до 23:00" at bounding box center [379, 328] width 77 height 15
click at [358, 342] on label "Утро" at bounding box center [353, 343] width 25 height 15
click at [441, 303] on button "Сохранить" at bounding box center [425, 305] width 70 height 13
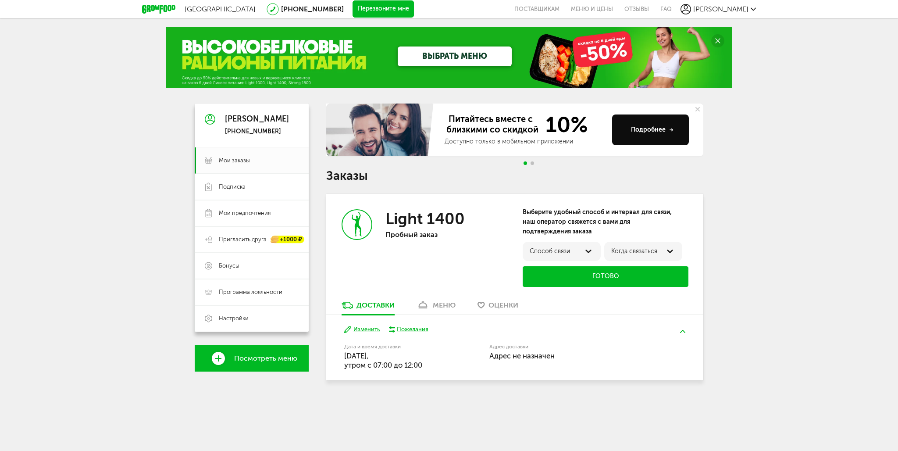
click at [363, 329] on button "Изменить" at bounding box center [362, 330] width 36 height 8
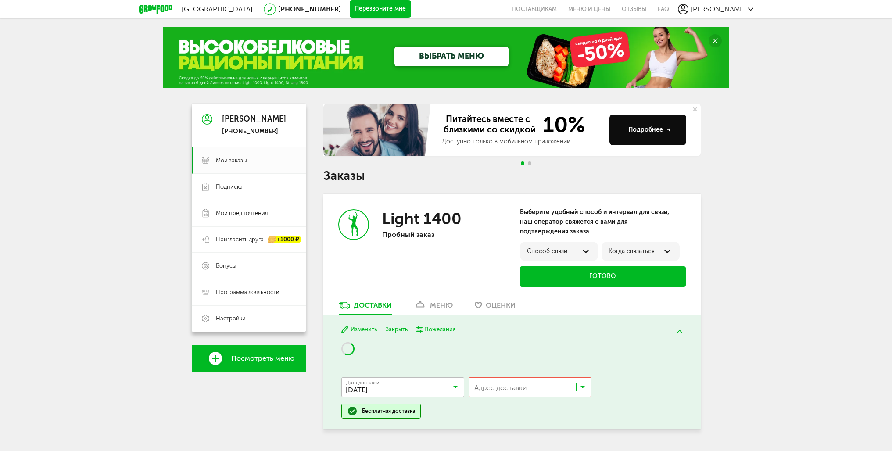
click at [519, 383] on input "Search for option" at bounding box center [532, 389] width 122 height 15
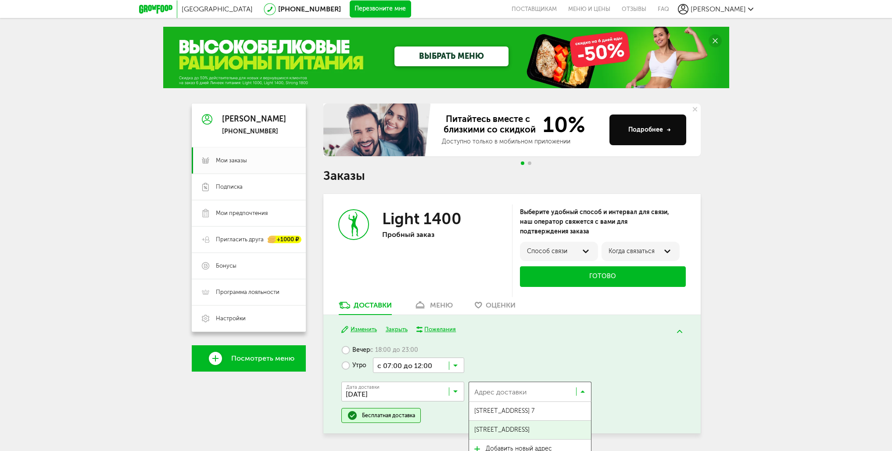
click at [509, 429] on span "Нагатинская наб, 10А" at bounding box center [501, 430] width 55 height 18
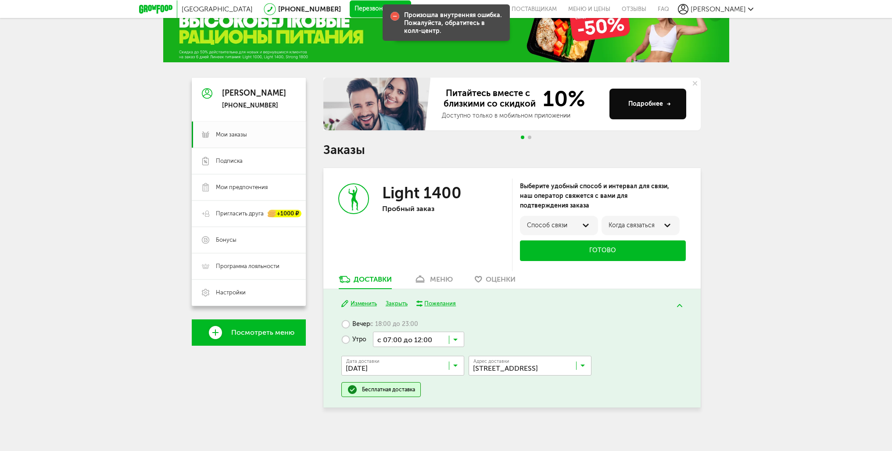
scroll to position [27, 0]
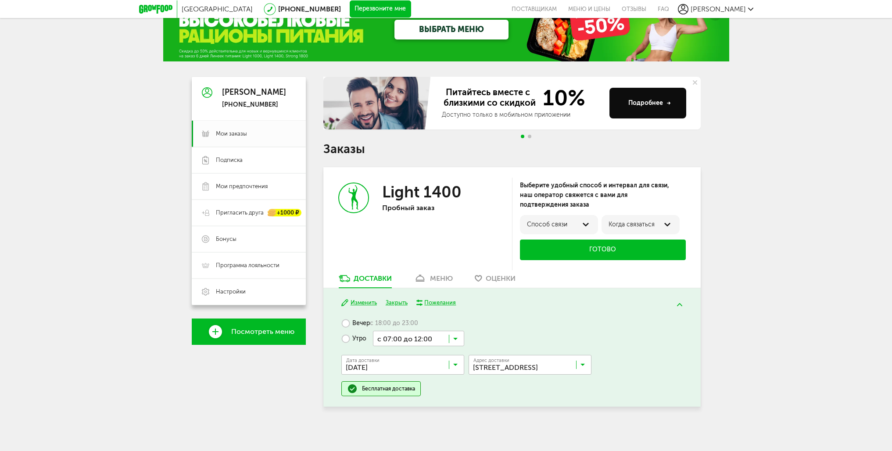
click at [358, 303] on button "Изменить" at bounding box center [359, 303] width 36 height 8
click at [376, 363] on input "Search for option" at bounding box center [404, 366] width 123 height 15
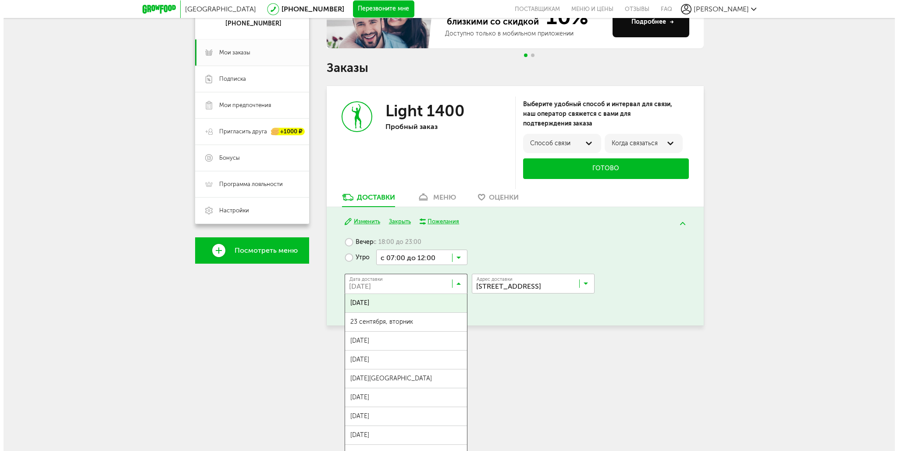
scroll to position [0, 0]
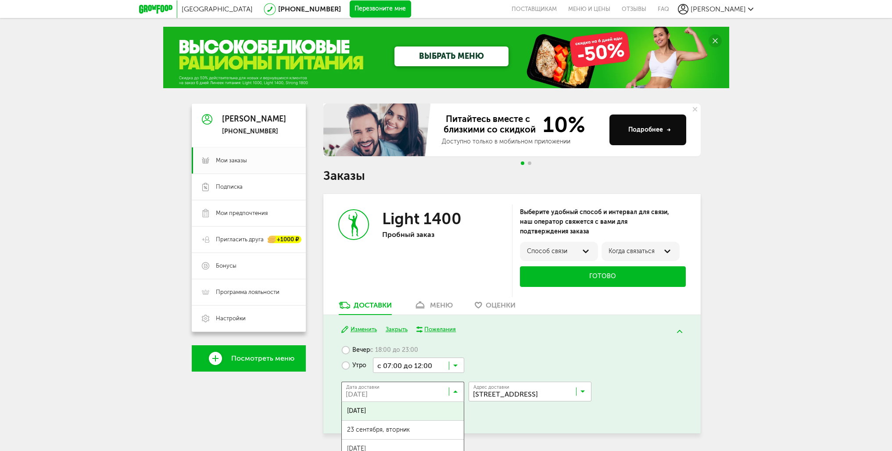
click at [528, 331] on div "Изменить Закрыть Пожелания" at bounding box center [511, 330] width 341 height 8
click at [369, 417] on div "Бесплатная доставка" at bounding box center [388, 415] width 53 height 7
click at [581, 272] on button "Готово" at bounding box center [603, 276] width 166 height 21
click at [567, 256] on div "Способ связи" at bounding box center [559, 251] width 78 height 19
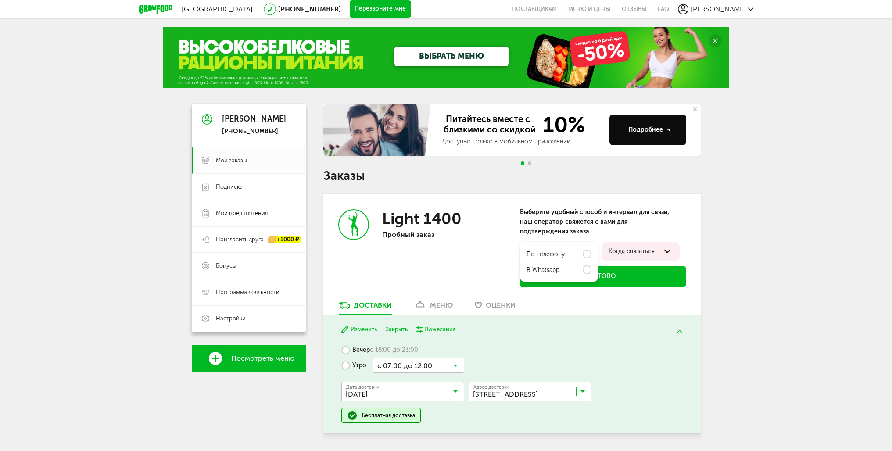
click at [556, 256] on label "по телефону" at bounding box center [545, 254] width 38 height 7
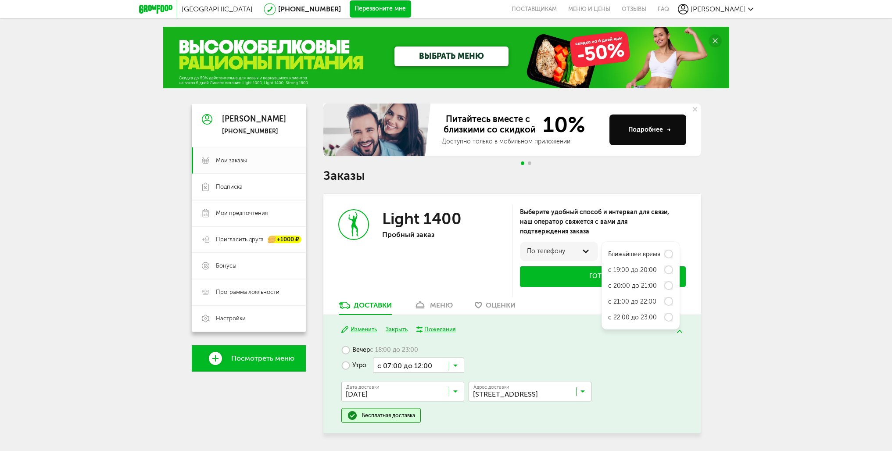
click at [633, 251] on label "Ближайшее время" at bounding box center [634, 254] width 52 height 7
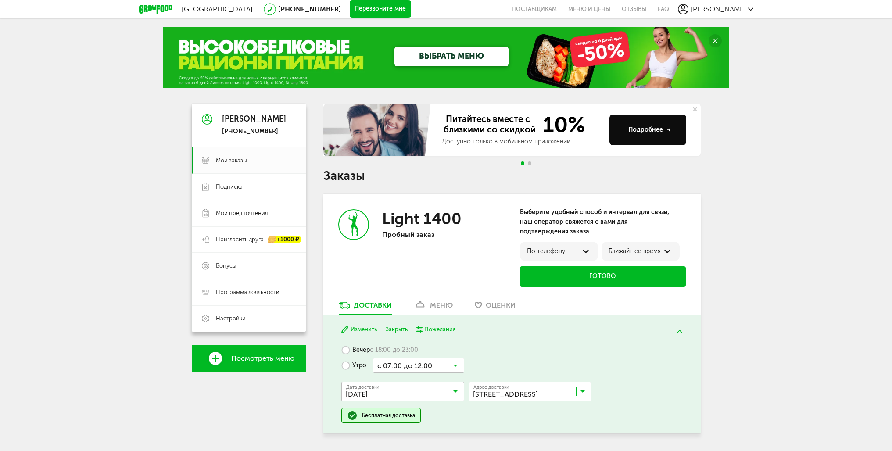
click at [611, 272] on button "Готово" at bounding box center [603, 276] width 166 height 21
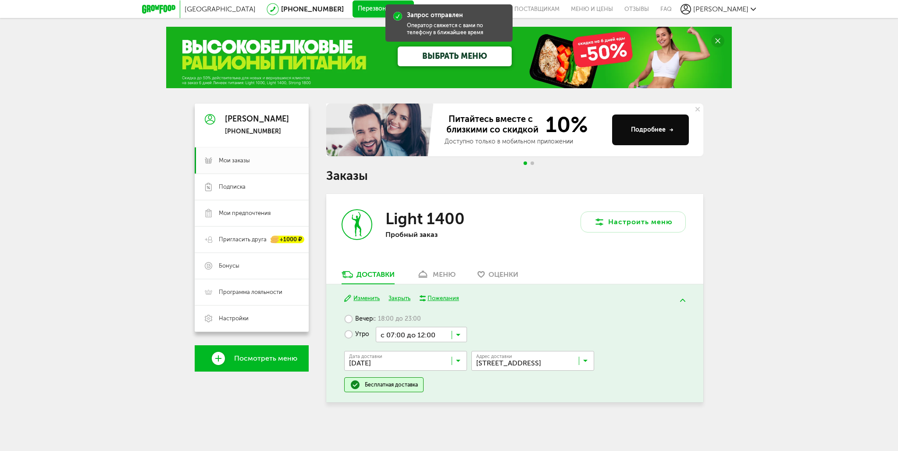
click at [367, 299] on button "Изменить" at bounding box center [362, 298] width 36 height 8
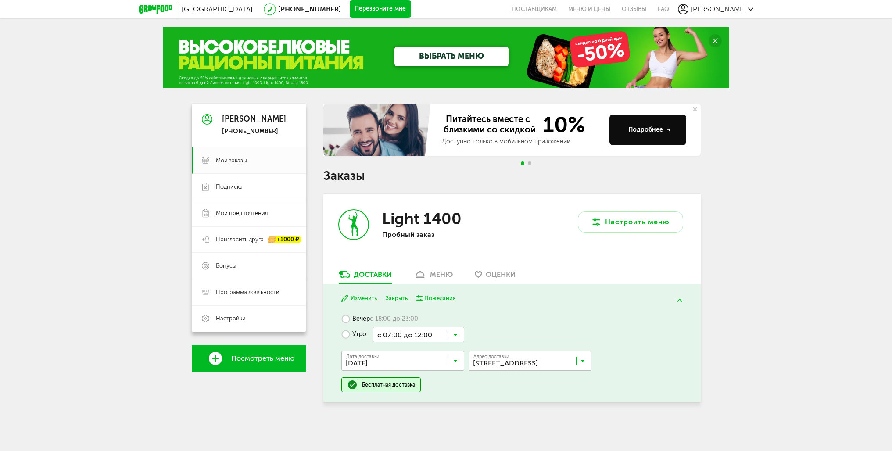
click at [401, 366] on input "Search for option" at bounding box center [404, 362] width 123 height 15
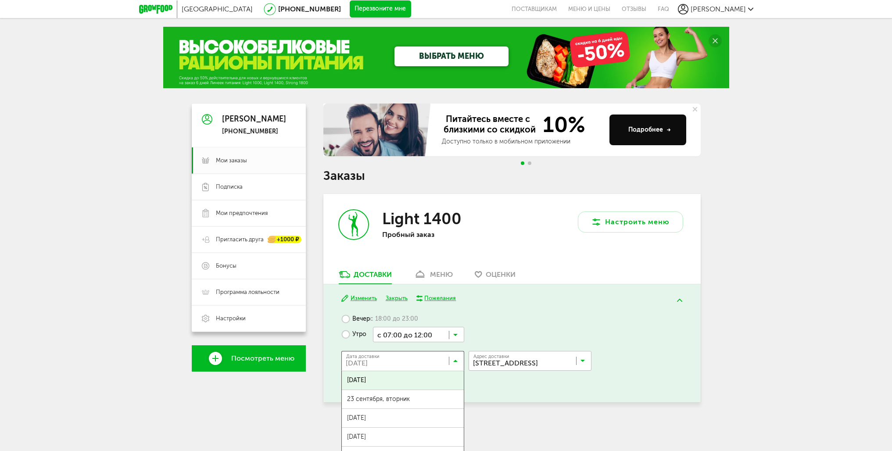
click at [568, 297] on div "Изменить Закрыть Пожелания" at bounding box center [511, 298] width 341 height 8
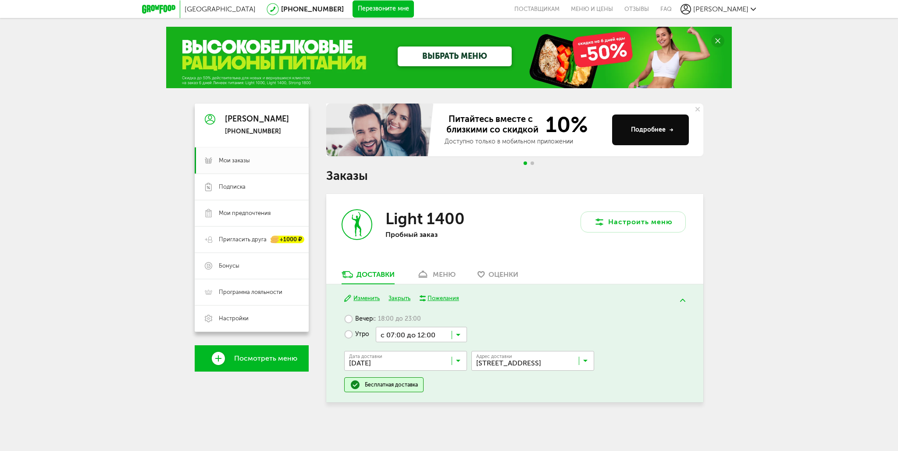
click at [447, 278] on div "меню" at bounding box center [444, 274] width 23 height 8
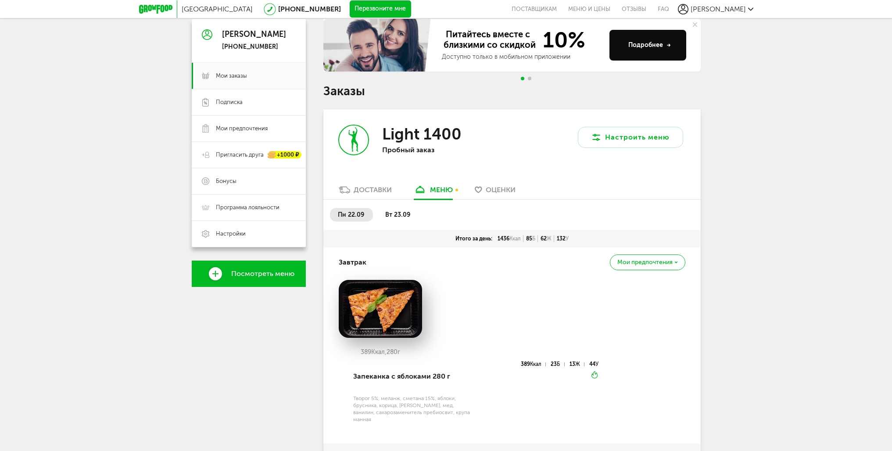
scroll to position [64, 0]
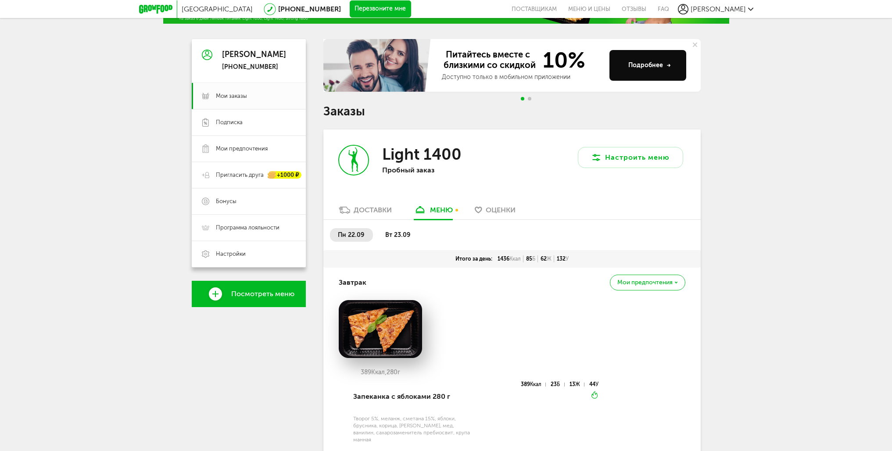
click at [362, 208] on div "Доставки" at bounding box center [373, 210] width 38 height 8
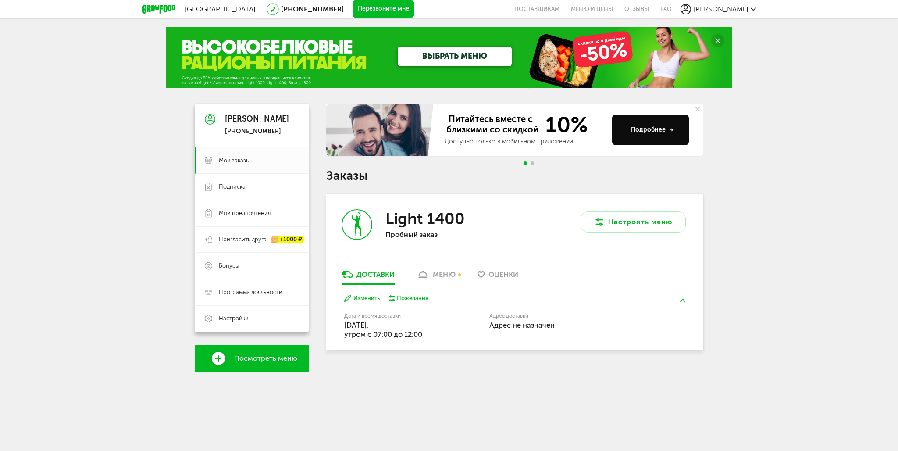
click at [433, 277] on div "меню" at bounding box center [444, 274] width 23 height 8
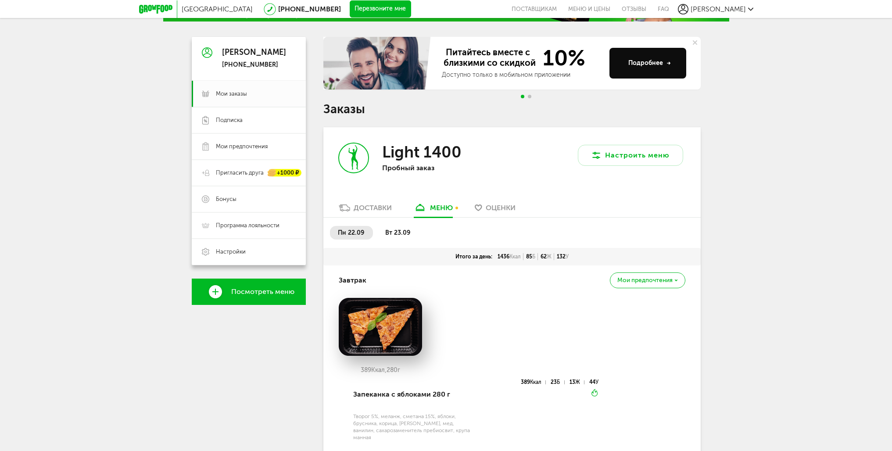
scroll to position [40, 0]
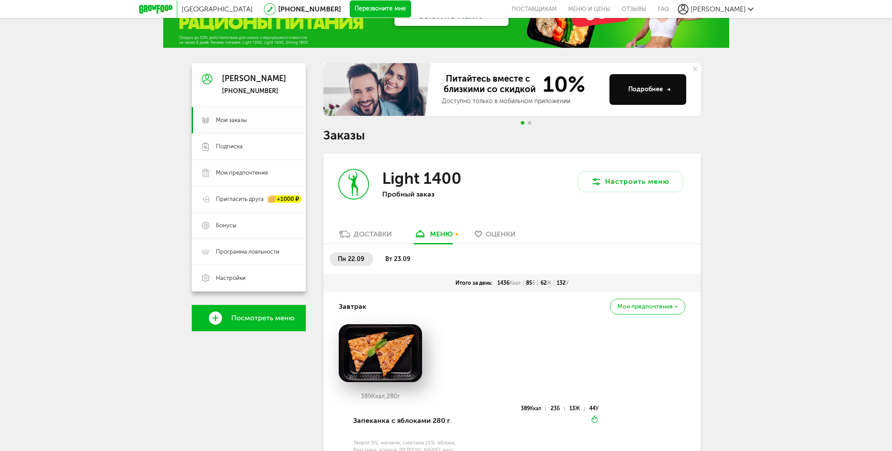
click at [499, 235] on span "Оценки" at bounding box center [501, 234] width 30 height 8
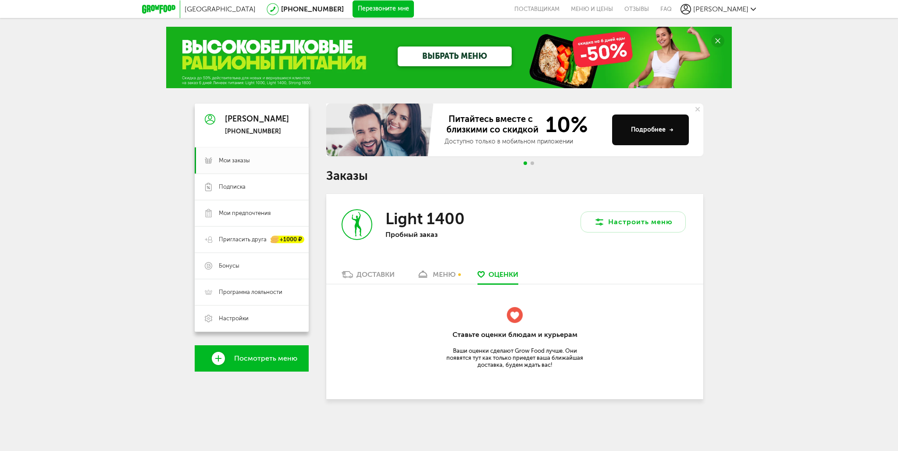
click at [433, 273] on link "меню" at bounding box center [436, 277] width 48 height 14
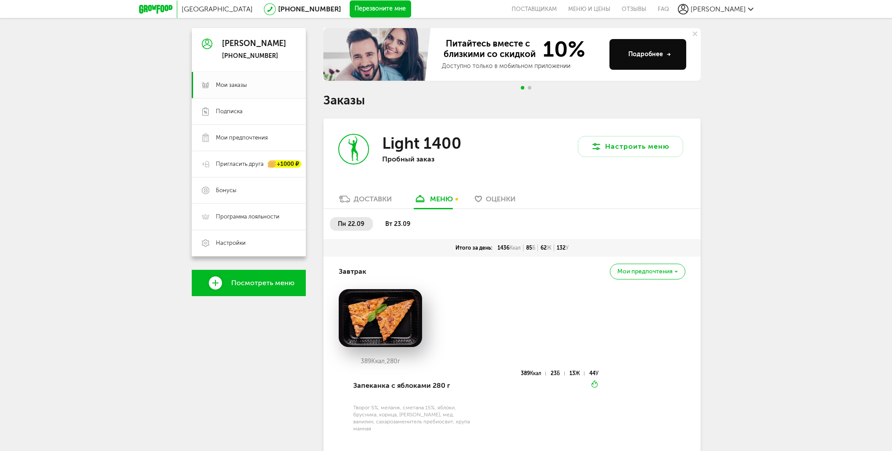
scroll to position [172, 0]
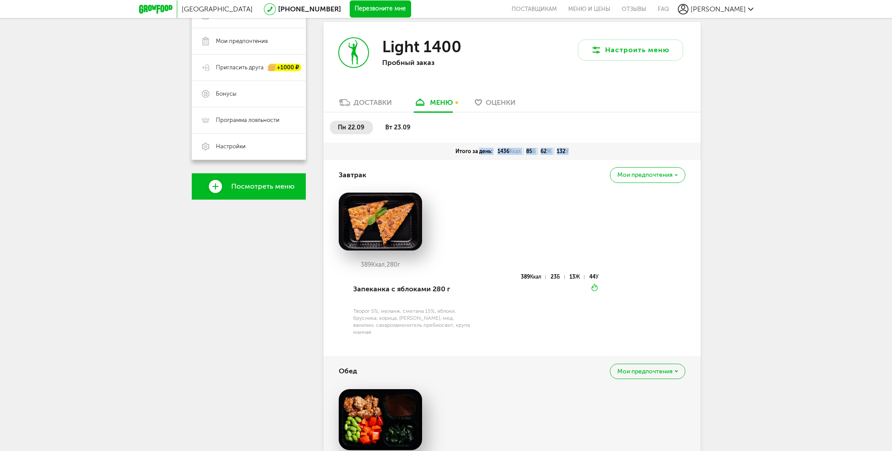
drag, startPoint x: 447, startPoint y: 154, endPoint x: 587, endPoint y: 154, distance: 139.9
click at [584, 154] on div "Итого за день: 1436 Ккал 85 Б 62 Ж 132 У" at bounding box center [512, 151] width 352 height 7
drag, startPoint x: 557, startPoint y: 179, endPoint x: 543, endPoint y: 177, distance: 14.6
click at [557, 179] on div "Завтрак Мои предпочтения" at bounding box center [512, 175] width 347 height 30
click at [343, 102] on icon at bounding box center [344, 102] width 11 height 7
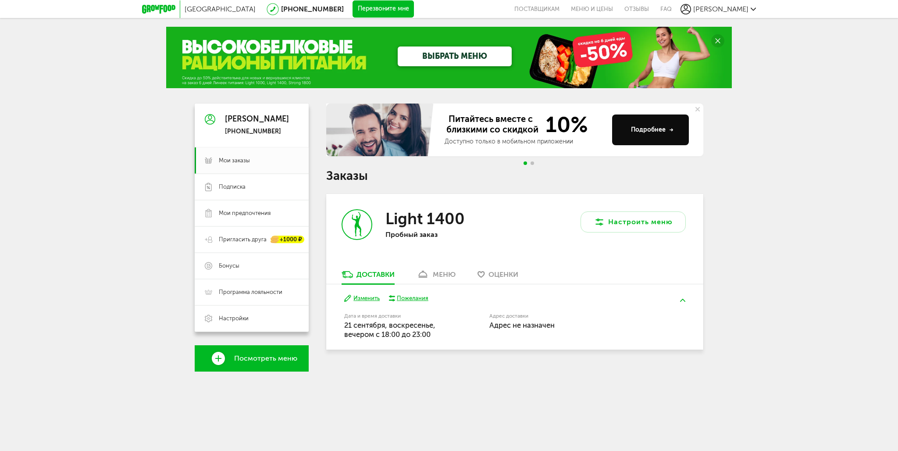
click at [441, 275] on div "меню" at bounding box center [444, 274] width 23 height 8
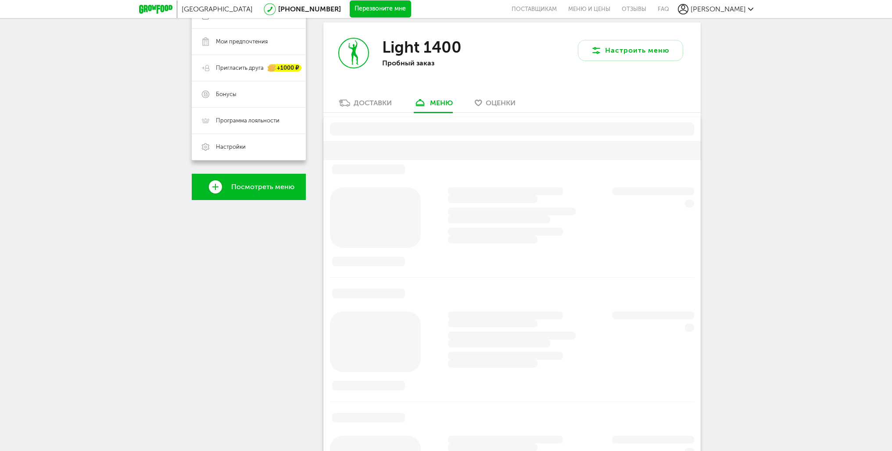
scroll to position [172, 0]
click at [377, 103] on div "Доставки" at bounding box center [373, 102] width 38 height 8
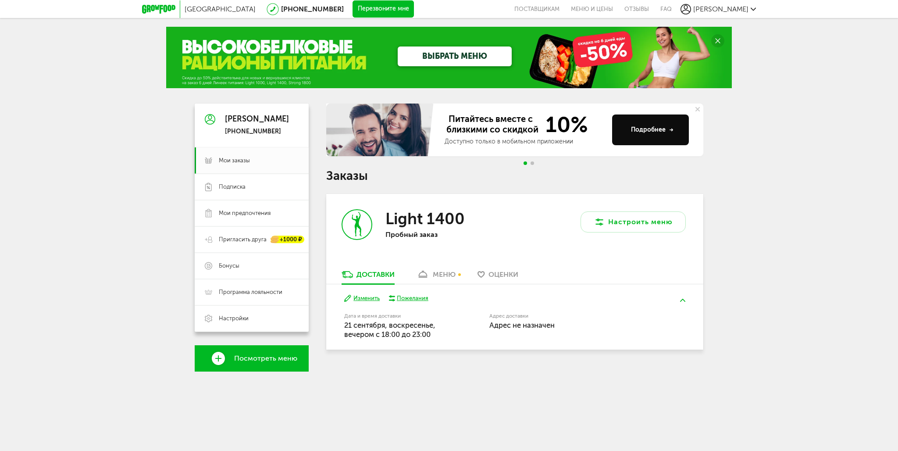
click at [551, 326] on span "Адрес не назначен" at bounding box center [522, 325] width 65 height 9
click at [546, 318] on label "Адрес доставки" at bounding box center [572, 316] width 164 height 5
drag, startPoint x: 506, startPoint y: 317, endPoint x: 512, endPoint y: 324, distance: 9.3
click at [506, 317] on label "Адрес доставки" at bounding box center [572, 316] width 164 height 5
click at [512, 324] on span "Адрес не назначен" at bounding box center [522, 325] width 65 height 9
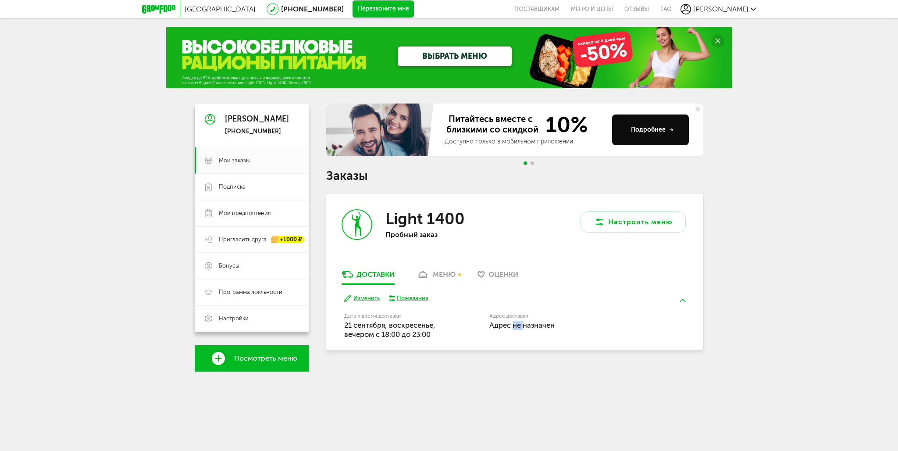
click at [512, 324] on span "Адрес не назначен" at bounding box center [522, 325] width 65 height 9
click at [690, 323] on div "[DATE] Изменить [PERSON_NAME] и время доставки [DATE], вечером c 18:00 до 23:00…" at bounding box center [514, 316] width 377 height 65
click at [440, 278] on div "меню" at bounding box center [444, 274] width 23 height 8
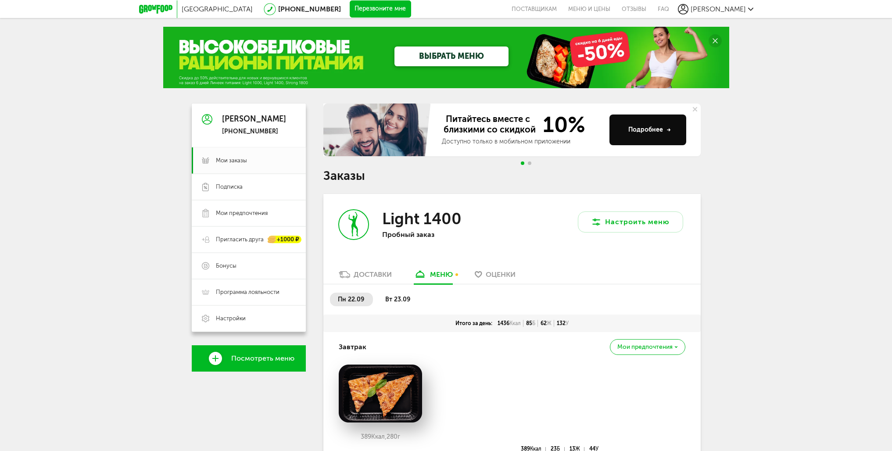
click at [378, 274] on div "Доставки" at bounding box center [373, 274] width 38 height 8
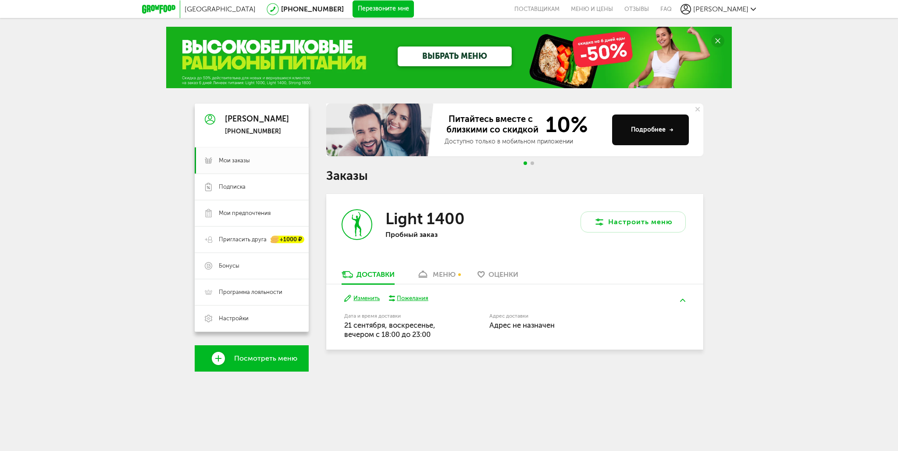
click at [502, 270] on link "Оценки" at bounding box center [498, 277] width 50 height 14
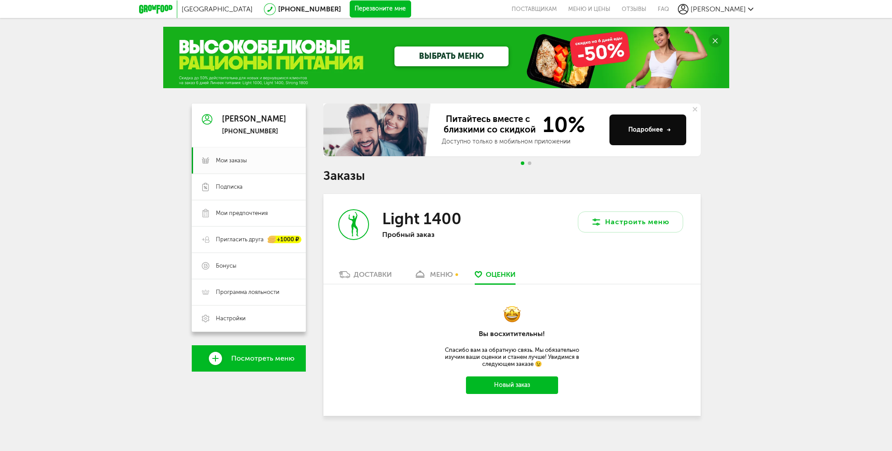
click at [422, 270] on link "меню" at bounding box center [433, 277] width 48 height 14
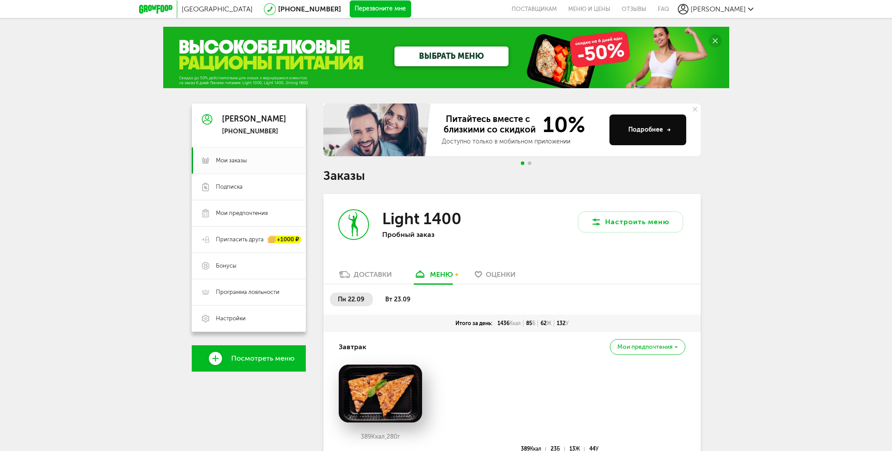
click at [371, 272] on div "Доставки" at bounding box center [373, 274] width 38 height 8
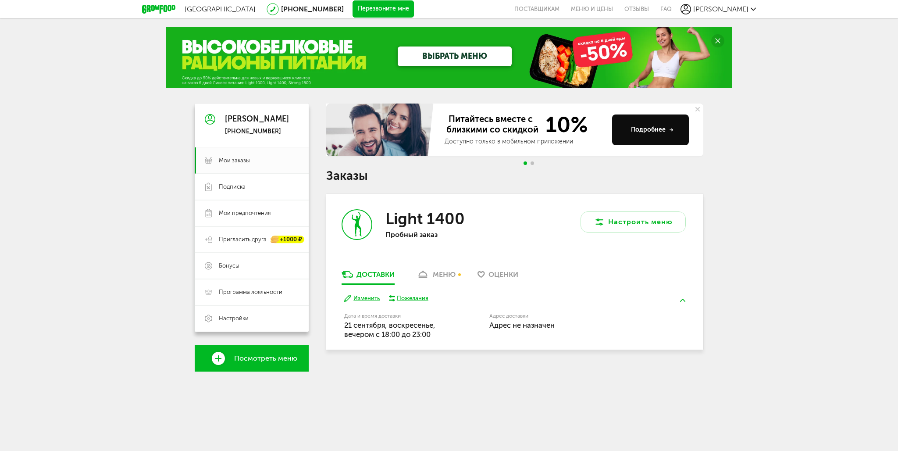
click at [411, 300] on div "Пожелания" at bounding box center [413, 298] width 32 height 8
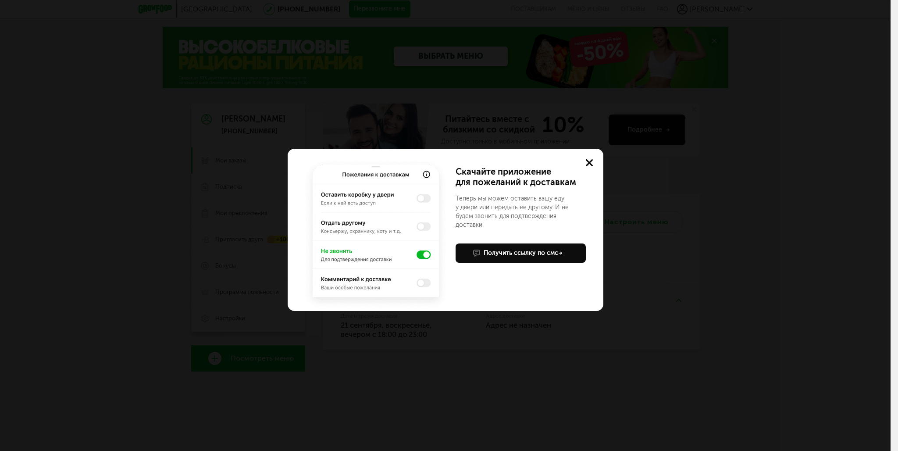
click at [423, 197] on img at bounding box center [375, 234] width 147 height 154
click at [416, 200] on img at bounding box center [375, 234] width 147 height 154
click at [426, 198] on img at bounding box center [375, 234] width 147 height 154
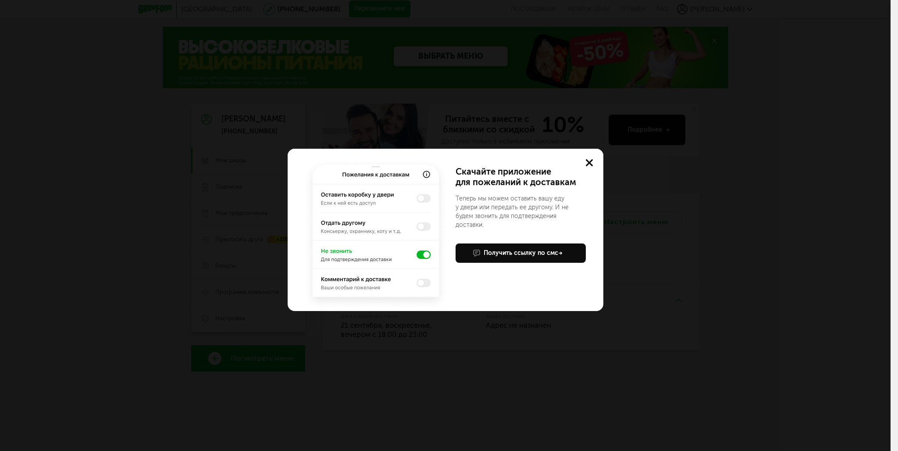
click at [593, 164] on button at bounding box center [590, 163] width 28 height 28
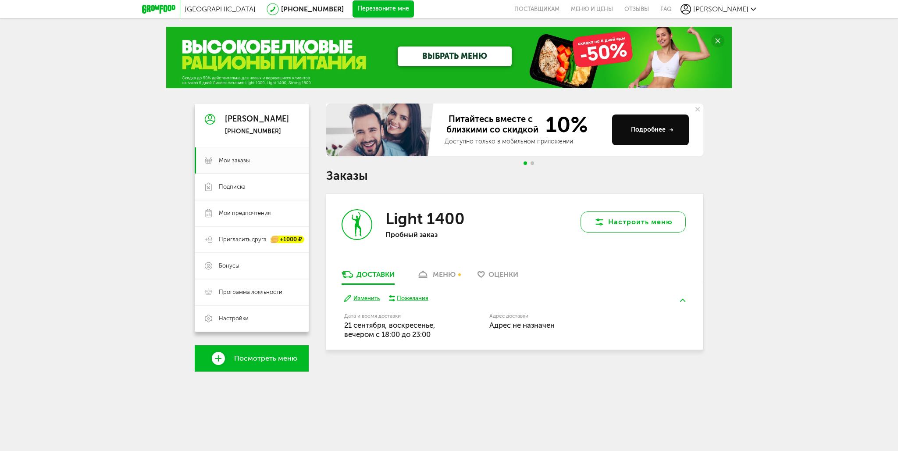
click at [636, 218] on button "Настроить меню" at bounding box center [633, 221] width 105 height 21
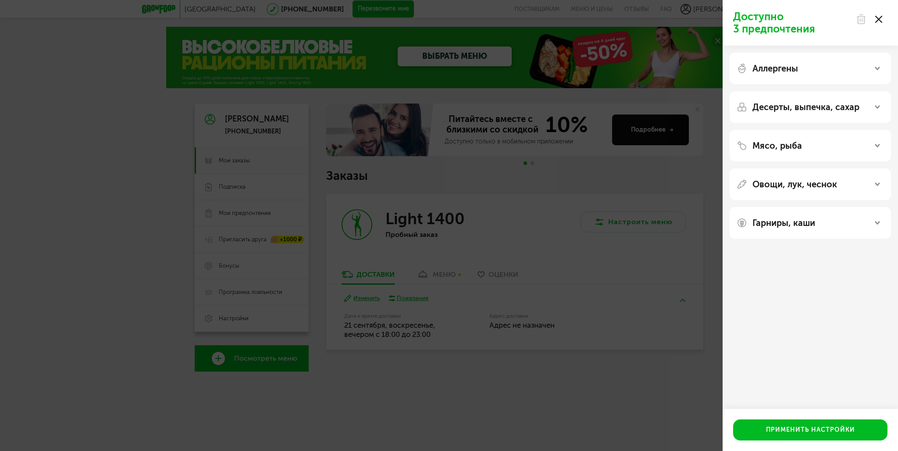
click at [883, 17] on div at bounding box center [869, 20] width 37 height 18
click at [877, 18] on use at bounding box center [879, 19] width 7 height 7
